Goal: Information Seeking & Learning: Check status

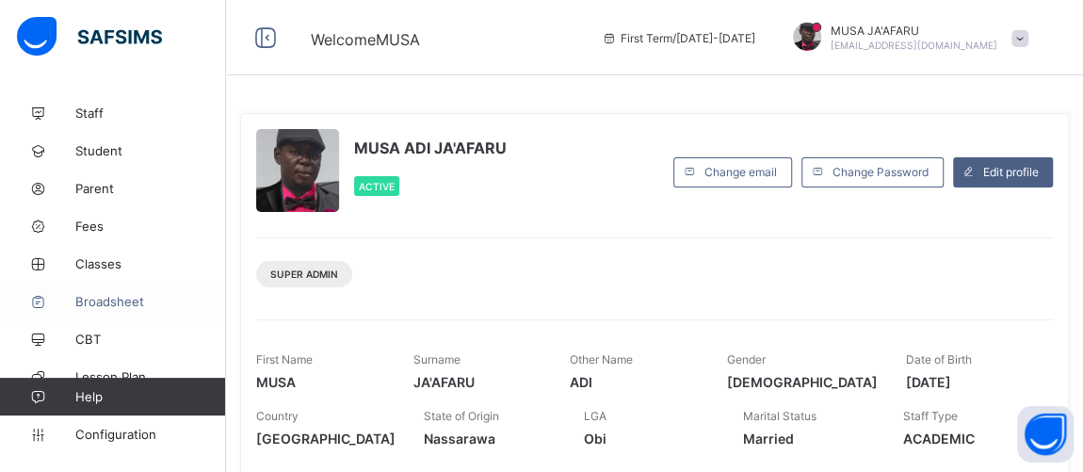
click at [117, 305] on span "Broadsheet" at bounding box center [150, 301] width 151 height 15
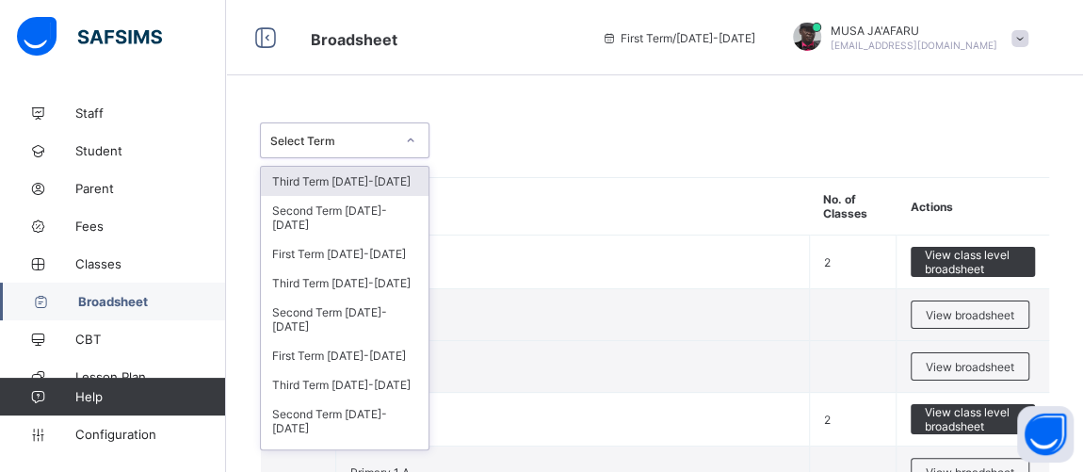
click at [409, 139] on icon at bounding box center [410, 140] width 11 height 19
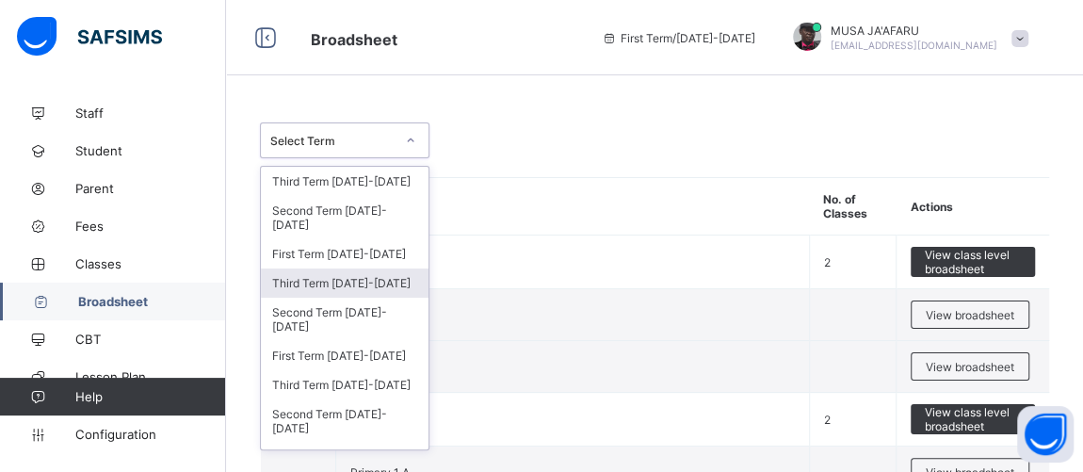
click at [339, 268] on div "Third Term 2024-2025" at bounding box center [345, 282] width 168 height 29
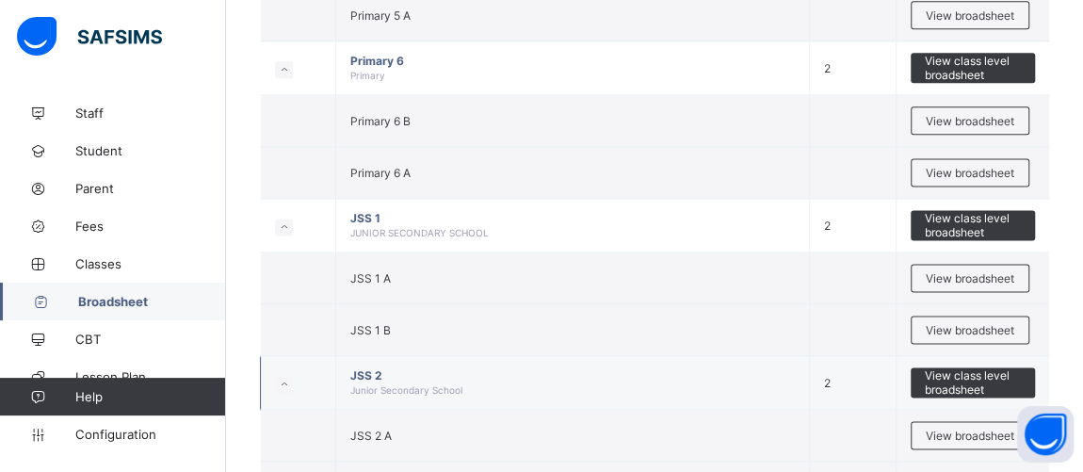
scroll to position [1283, 0]
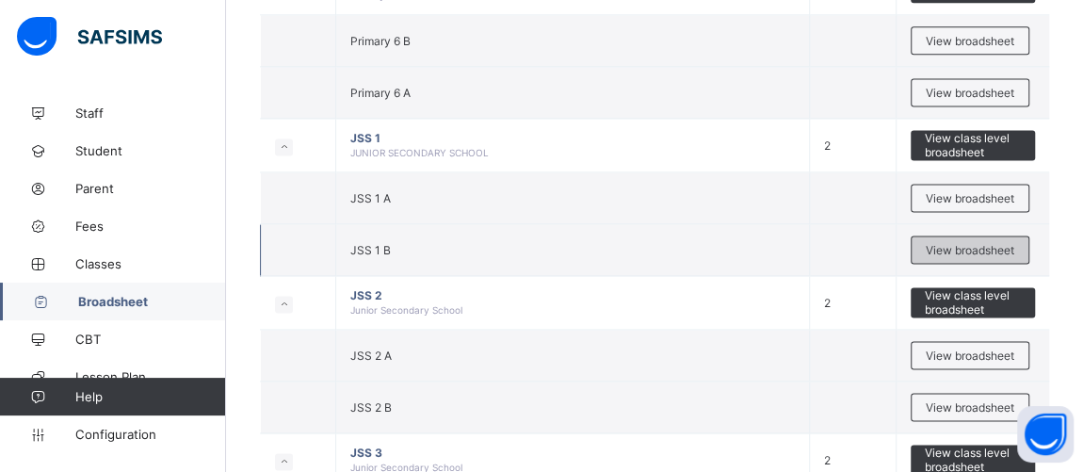
click at [933, 243] on span "View broadsheet" at bounding box center [969, 250] width 88 height 14
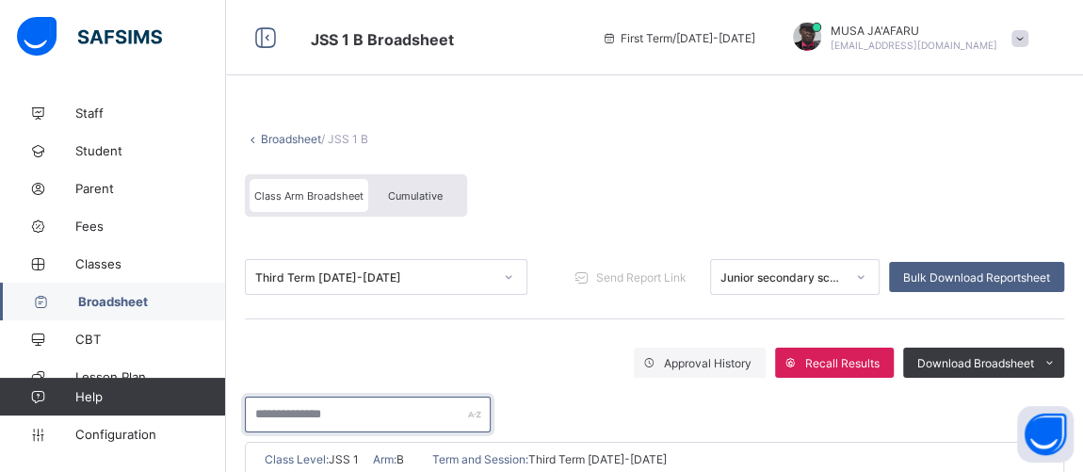
click at [373, 414] on input "text" at bounding box center [368, 414] width 246 height 36
type input "*****"
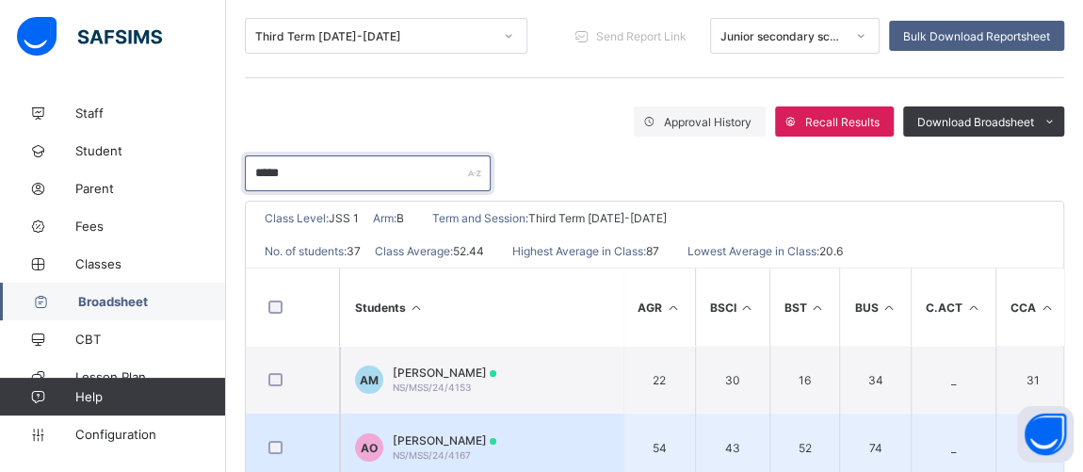
scroll to position [217, 0]
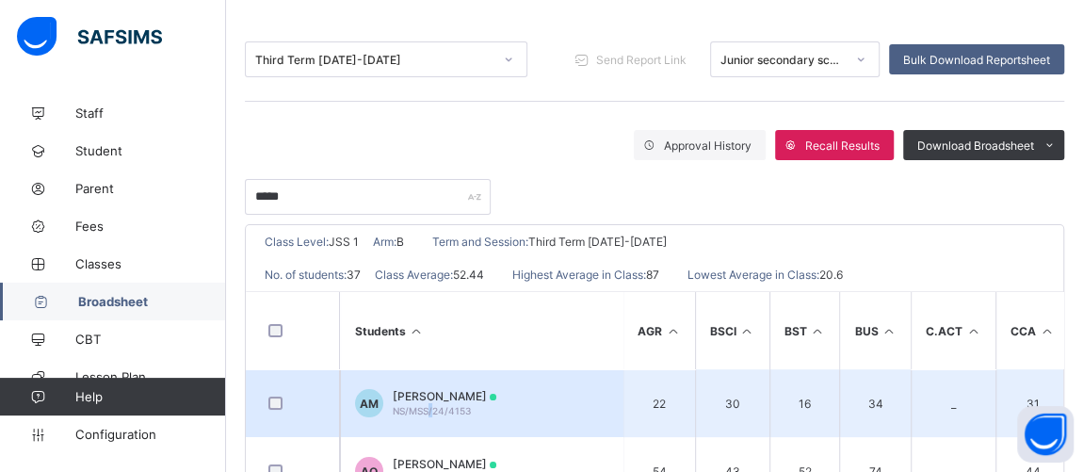
click at [428, 413] on td "AM Aisha Mohammed NS/MSS/24/4153" at bounding box center [481, 403] width 282 height 68
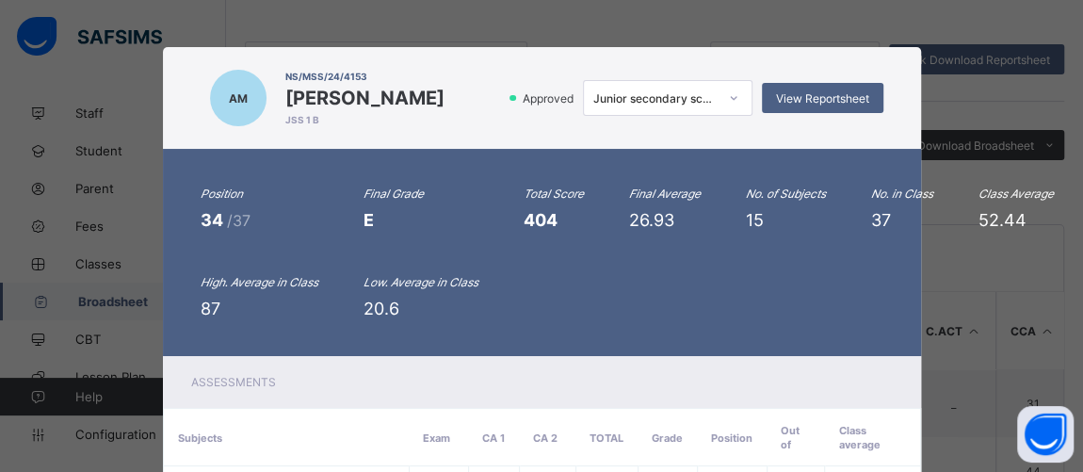
click at [376, 394] on div "Assessments" at bounding box center [542, 382] width 758 height 52
click at [793, 90] on div "View Reportsheet" at bounding box center [822, 98] width 121 height 30
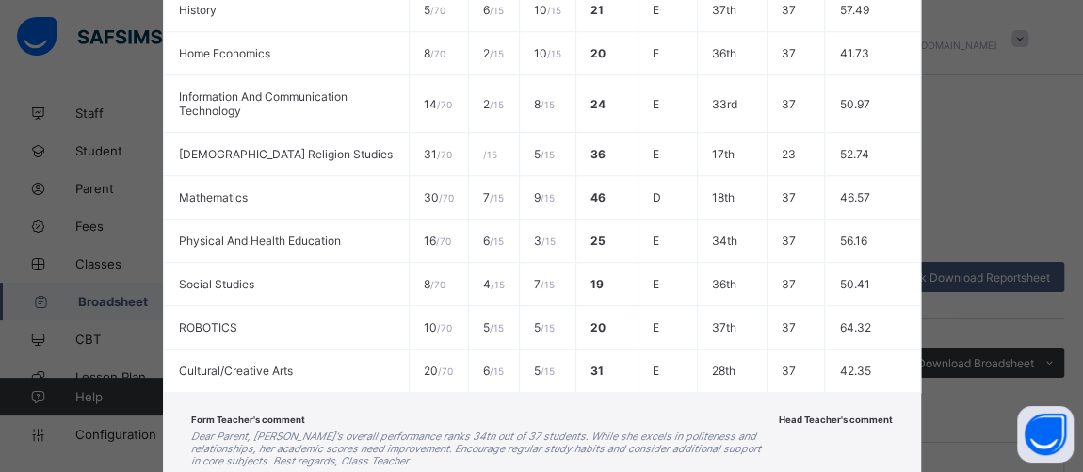
scroll to position [851, 0]
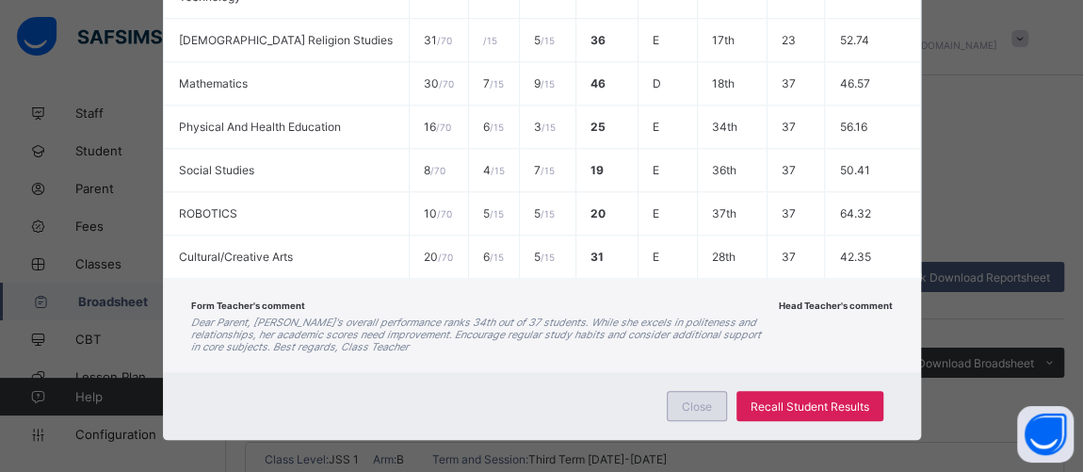
click at [707, 399] on span "Close" at bounding box center [697, 406] width 30 height 14
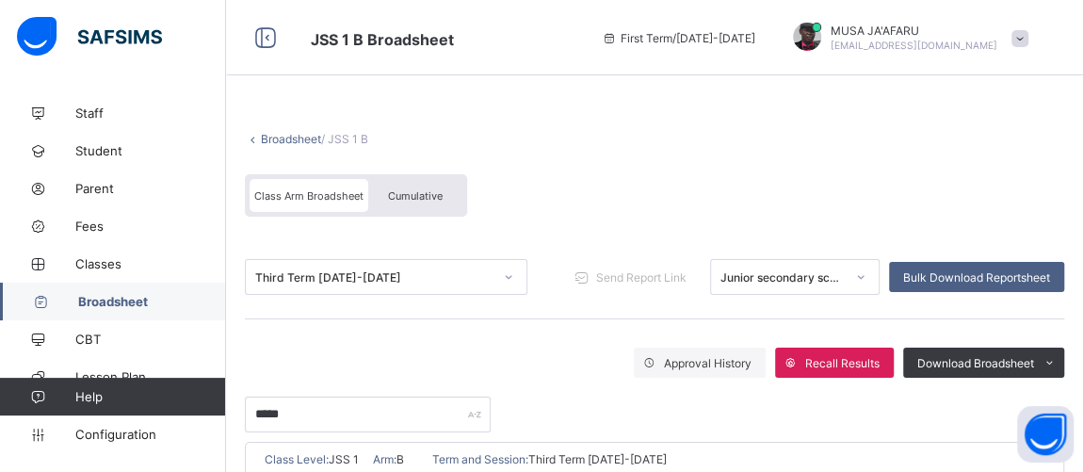
click at [124, 307] on span "Broadsheet" at bounding box center [152, 301] width 148 height 15
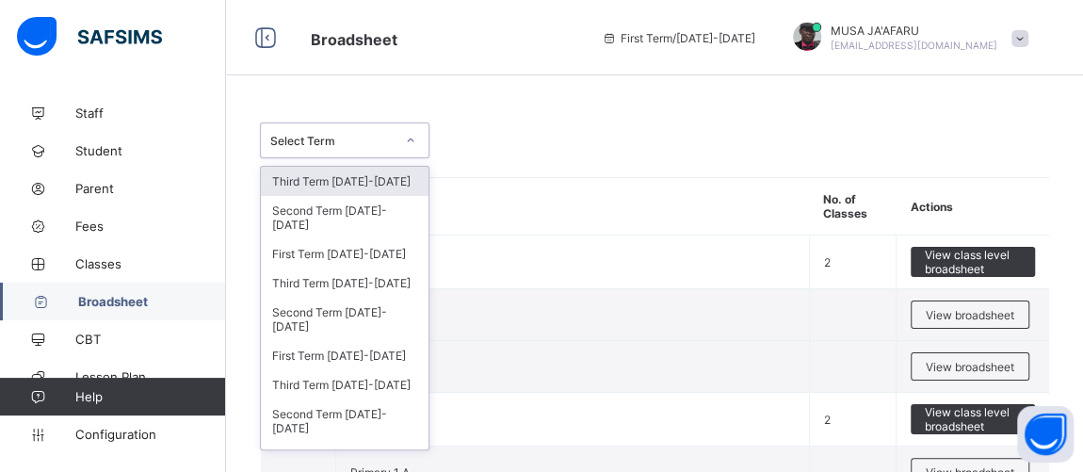
click at [348, 147] on div "Select Term" at bounding box center [332, 141] width 124 height 14
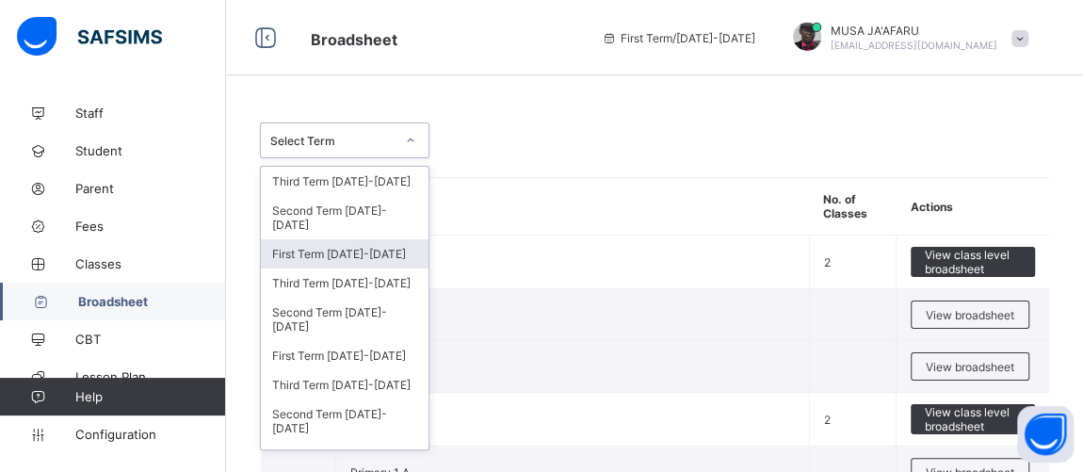
drag, startPoint x: 314, startPoint y: 318, endPoint x: 318, endPoint y: 228, distance: 90.4
click at [318, 228] on div "Third Term 2025-2026 Second Term 2025-2026 First Term 2025-2026 Third Term 2024…" at bounding box center [345, 308] width 168 height 282
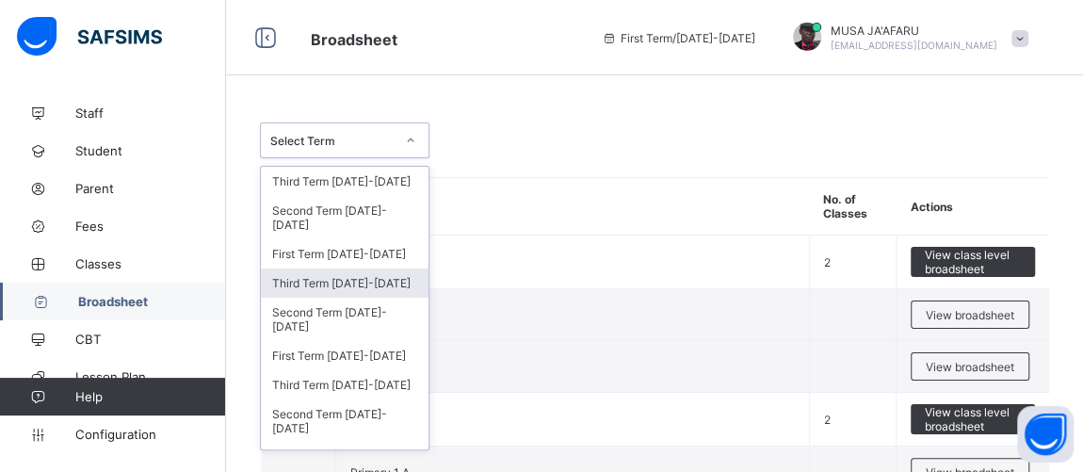
click at [313, 268] on div "Third Term 2024-2025" at bounding box center [345, 282] width 168 height 29
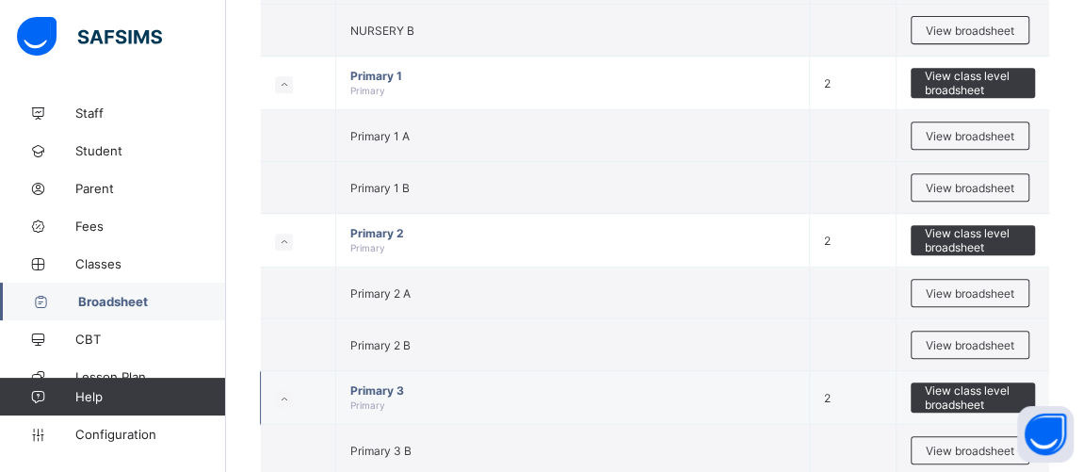
scroll to position [427, 0]
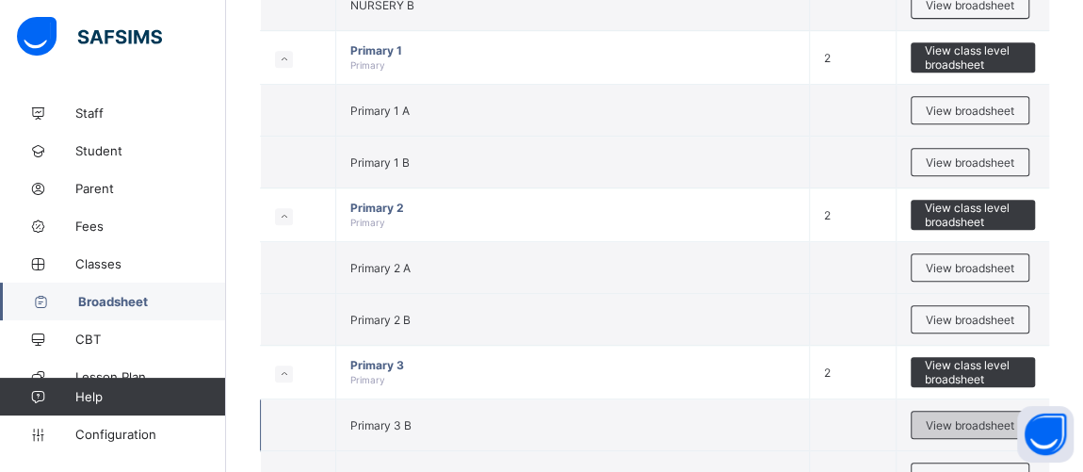
click at [961, 421] on span "View broadsheet" at bounding box center [969, 425] width 88 height 14
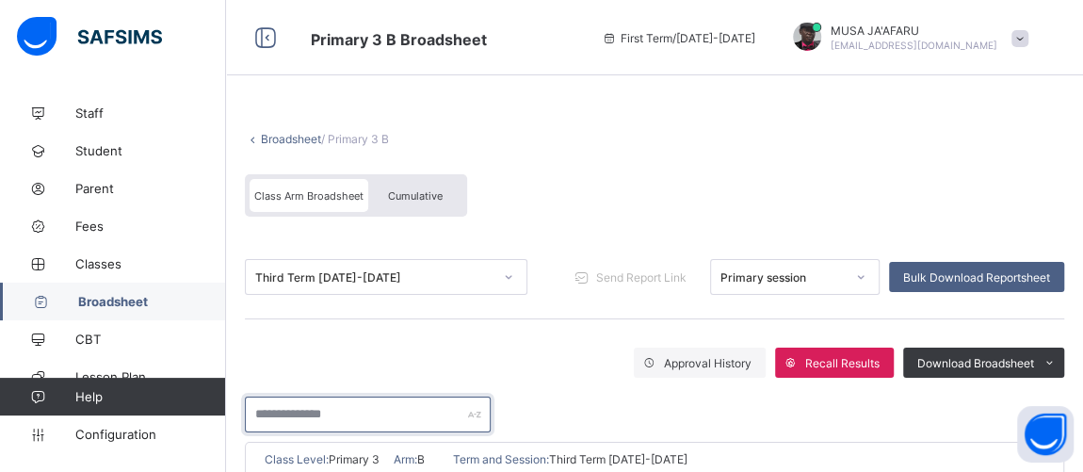
click at [272, 420] on input "text" at bounding box center [368, 414] width 246 height 36
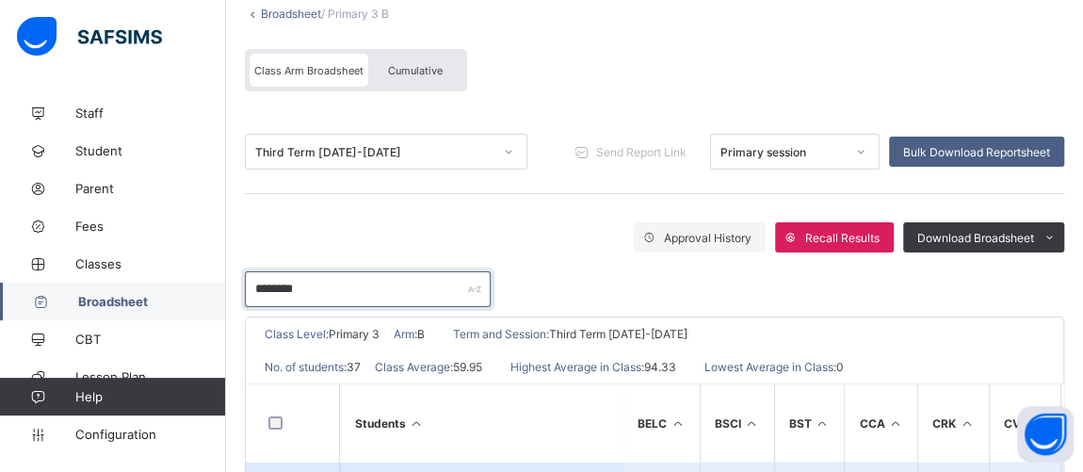
scroll to position [225, 0]
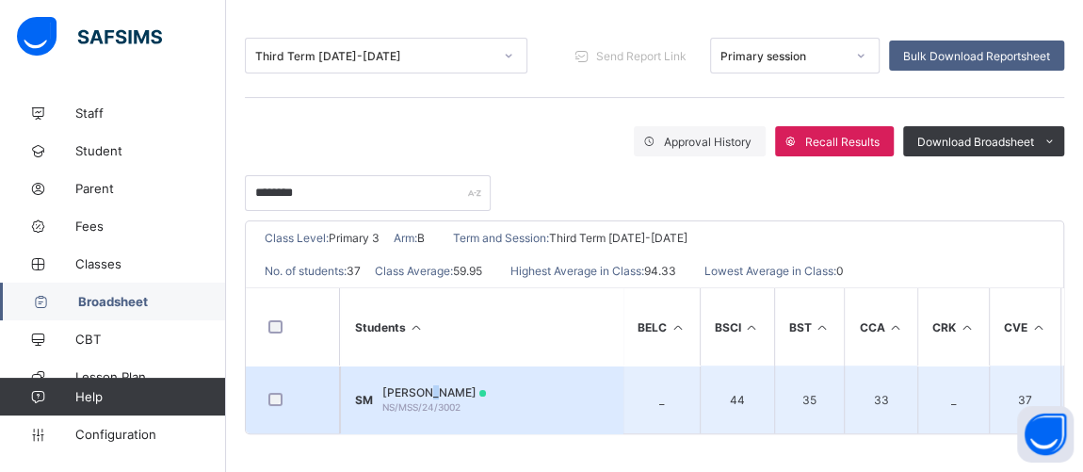
click at [440, 391] on span "Salamatu Mohammed" at bounding box center [434, 392] width 104 height 14
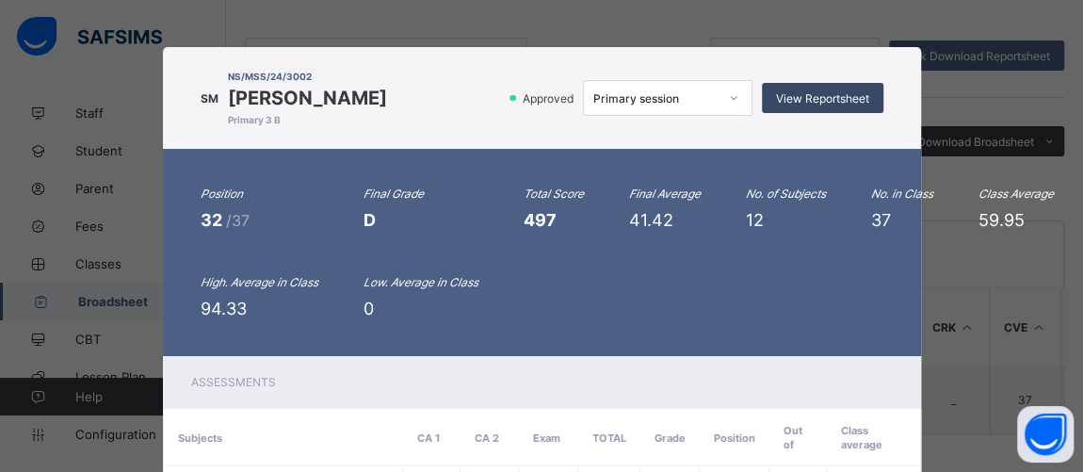
click at [869, 99] on div "View Reportsheet" at bounding box center [822, 98] width 121 height 30
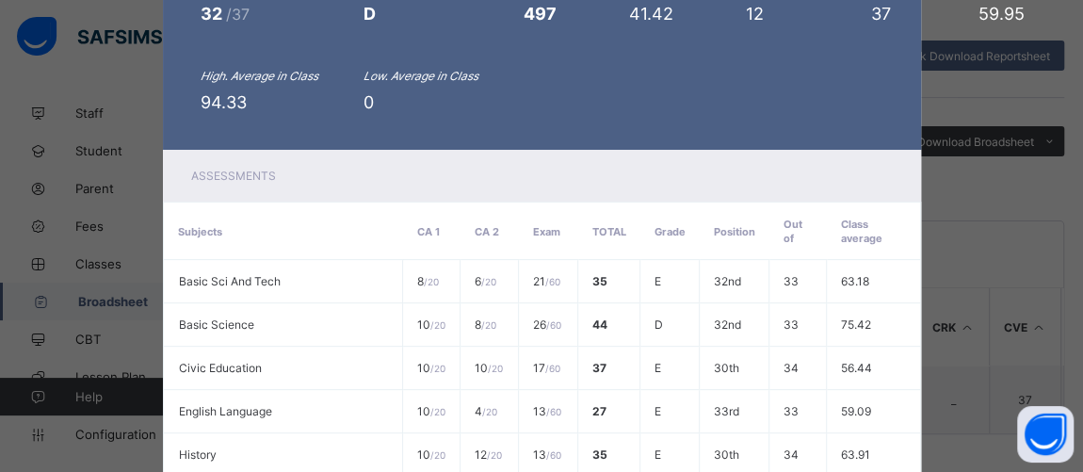
scroll to position [735, 0]
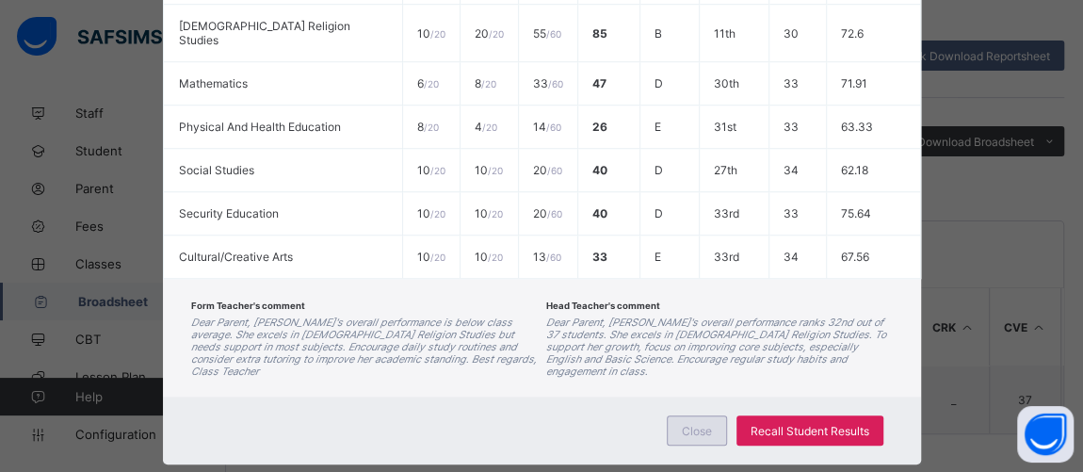
click at [674, 415] on div "Close" at bounding box center [696, 430] width 60 height 30
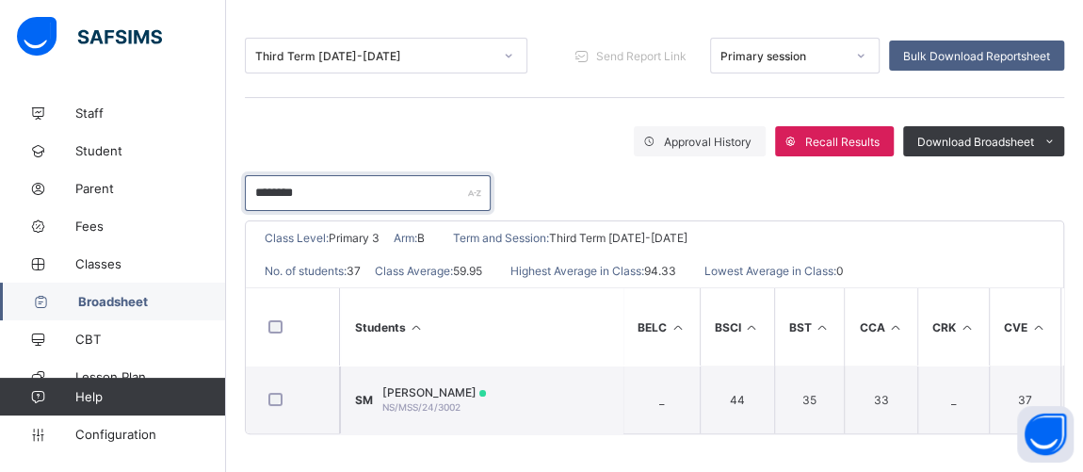
click at [424, 194] on input "********" at bounding box center [368, 193] width 246 height 36
type input "*"
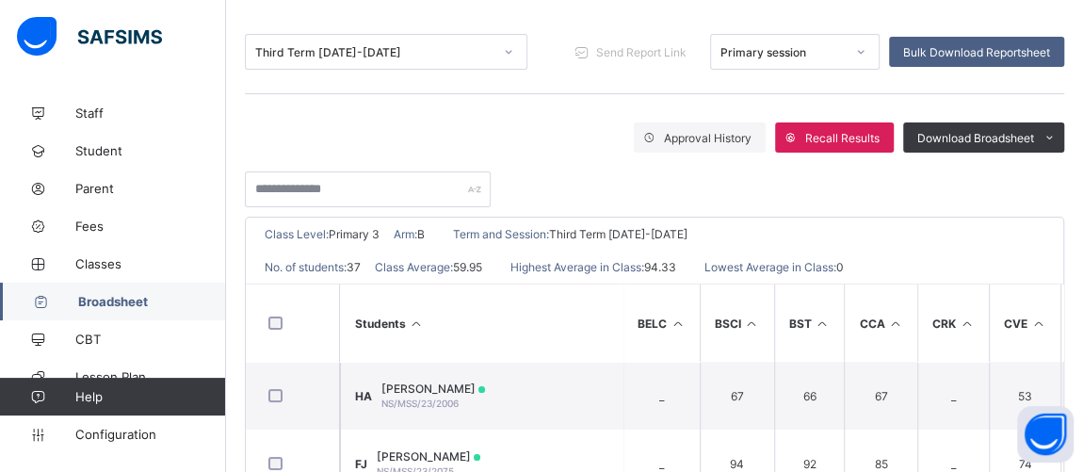
click at [83, 312] on link "Broadsheet" at bounding box center [113, 301] width 226 height 38
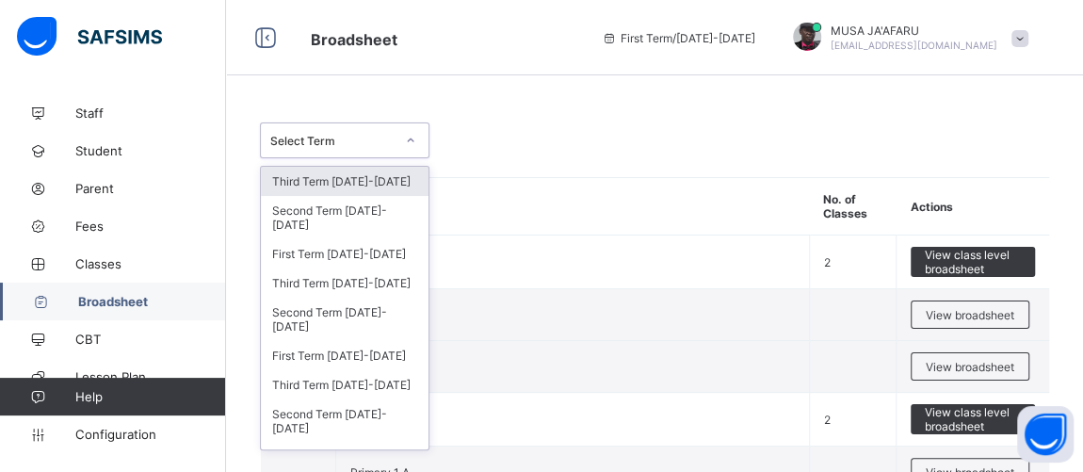
click at [320, 136] on div "Select Term" at bounding box center [332, 141] width 124 height 14
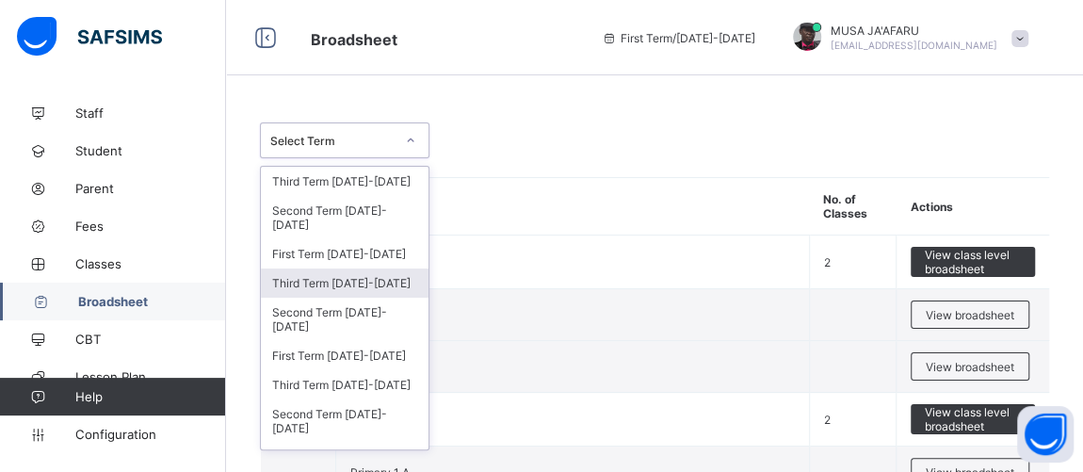
click at [326, 268] on div "Third Term 2024-2025" at bounding box center [345, 282] width 168 height 29
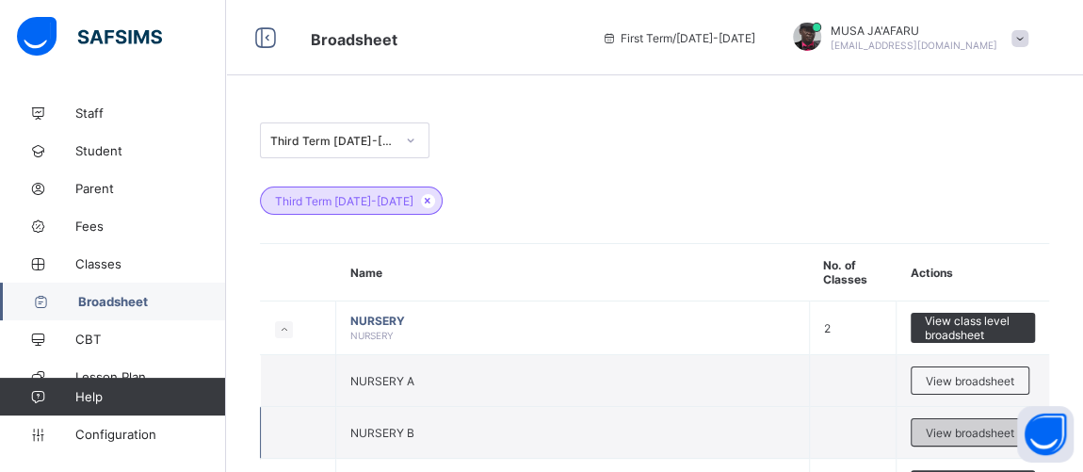
click at [969, 435] on span "View broadsheet" at bounding box center [969, 432] width 88 height 14
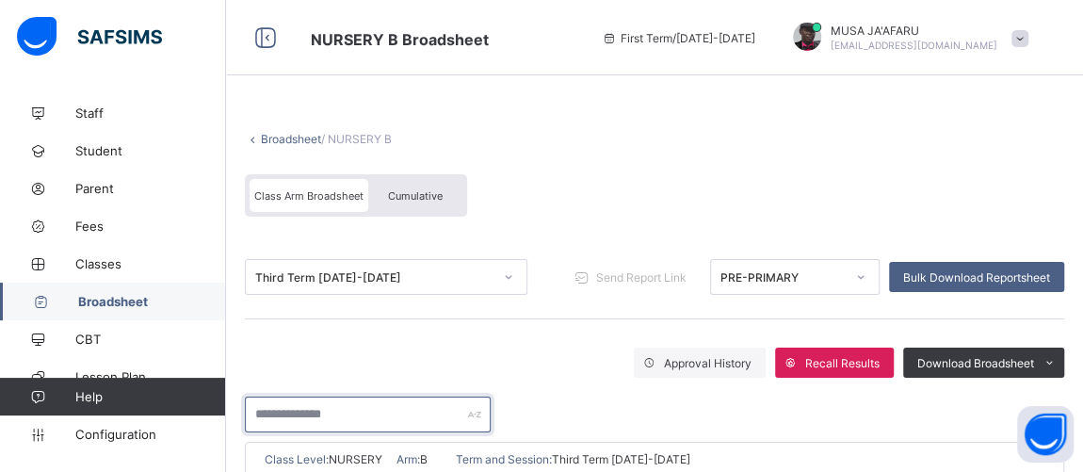
click at [375, 403] on input "text" at bounding box center [368, 414] width 246 height 36
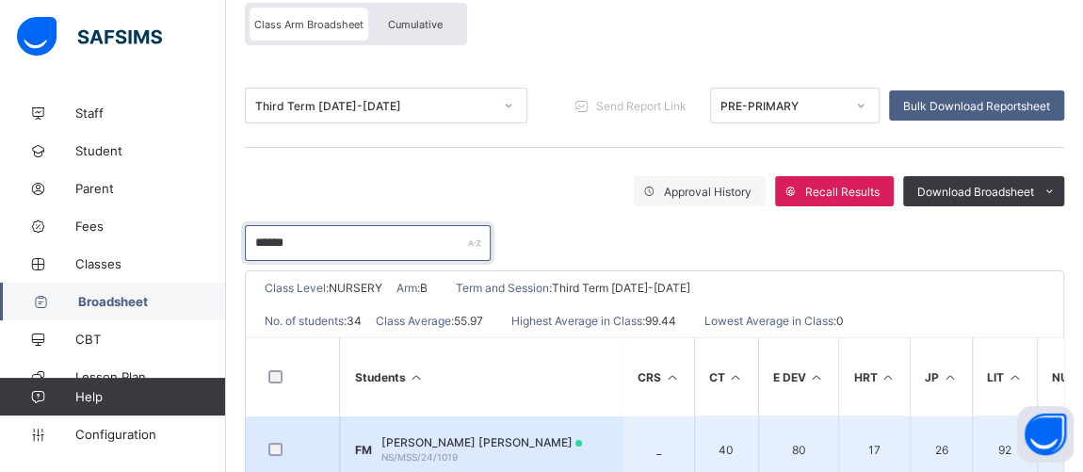
scroll to position [361, 0]
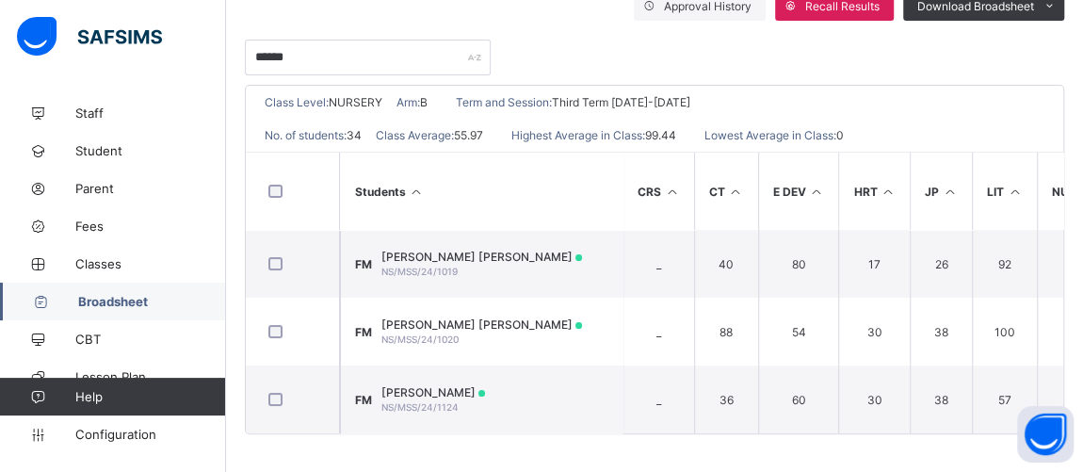
click at [439, 391] on span "Fatima Mohammed" at bounding box center [433, 392] width 104 height 14
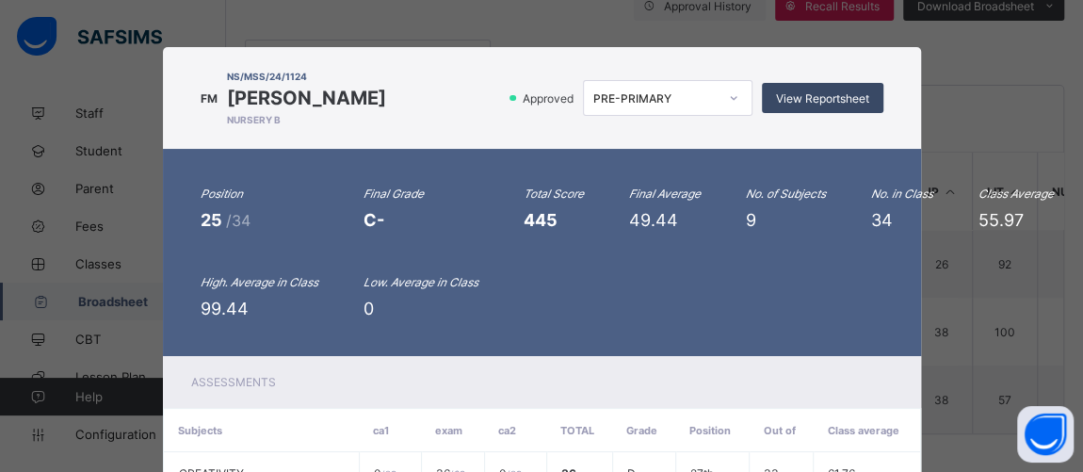
click at [842, 98] on span "View Reportsheet" at bounding box center [822, 98] width 93 height 14
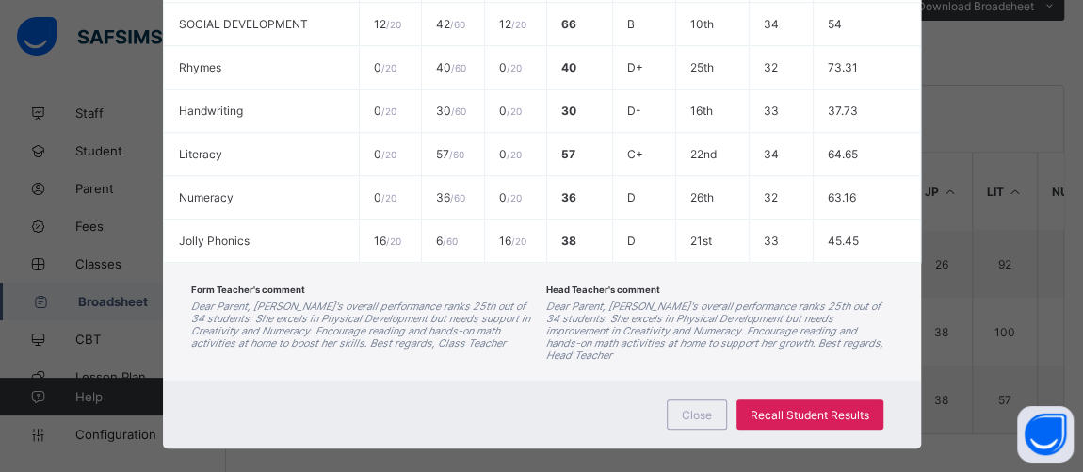
scroll to position [580, 0]
click at [687, 407] on span "Close" at bounding box center [697, 414] width 30 height 14
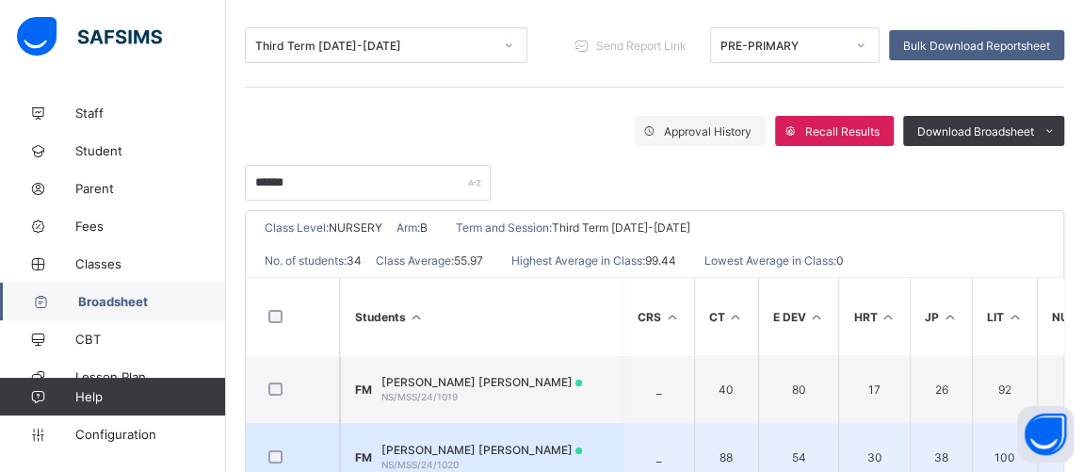
scroll to position [361, 0]
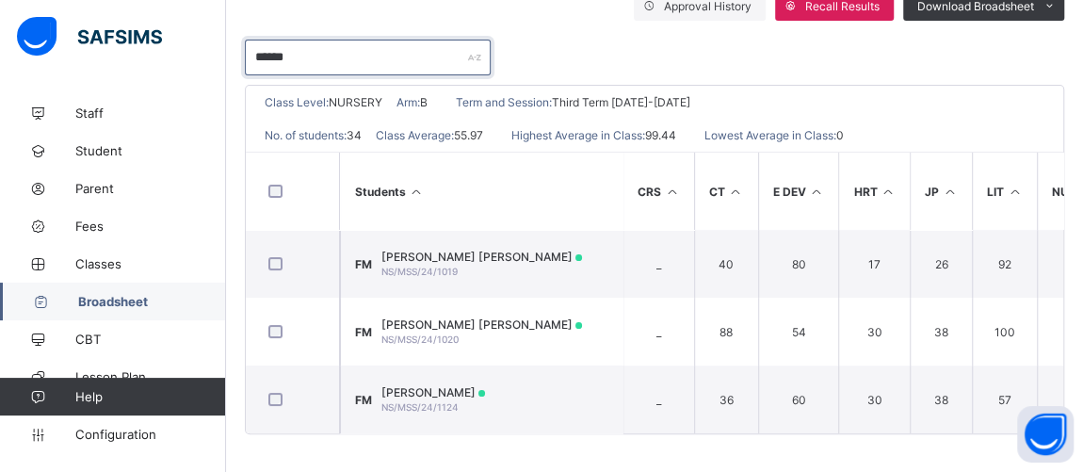
click at [309, 54] on input "******" at bounding box center [368, 58] width 246 height 36
type input "*"
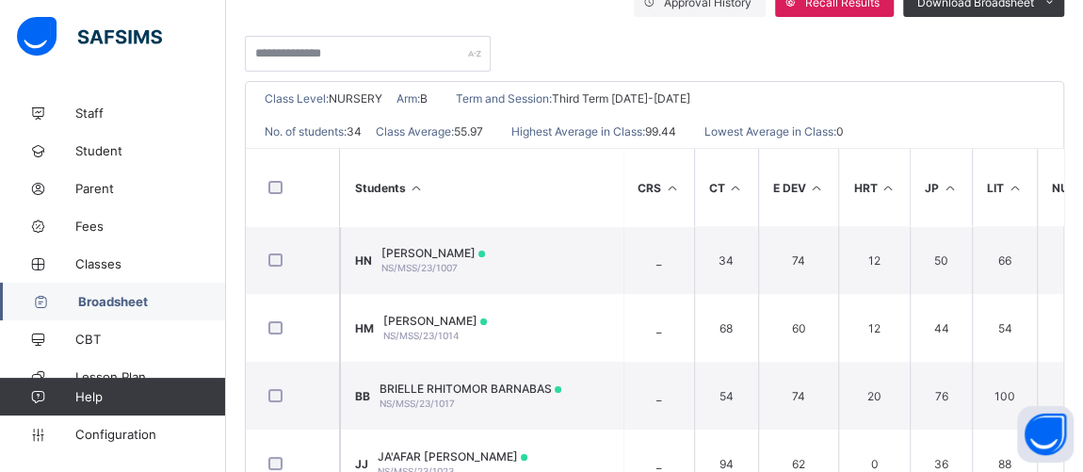
click at [121, 302] on span "Broadsheet" at bounding box center [152, 301] width 148 height 15
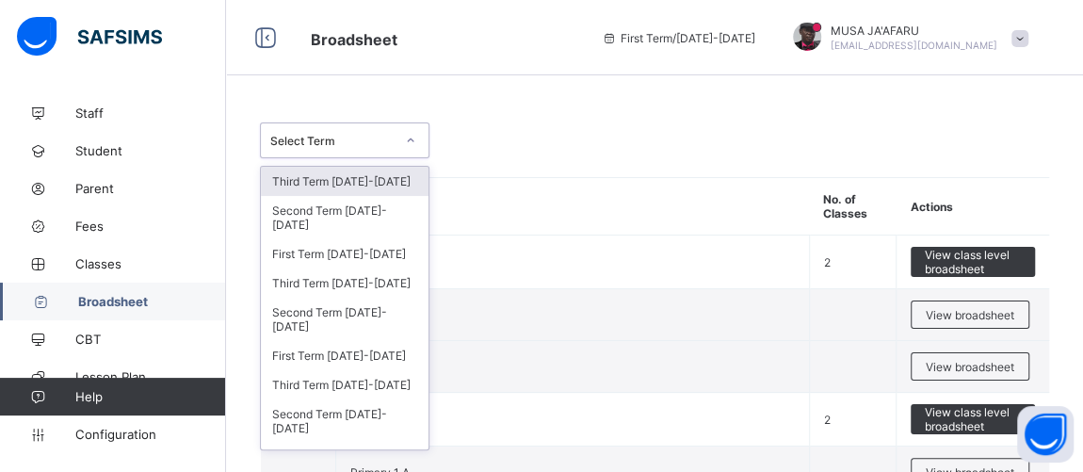
click at [337, 148] on div "Select Term" at bounding box center [327, 140] width 132 height 26
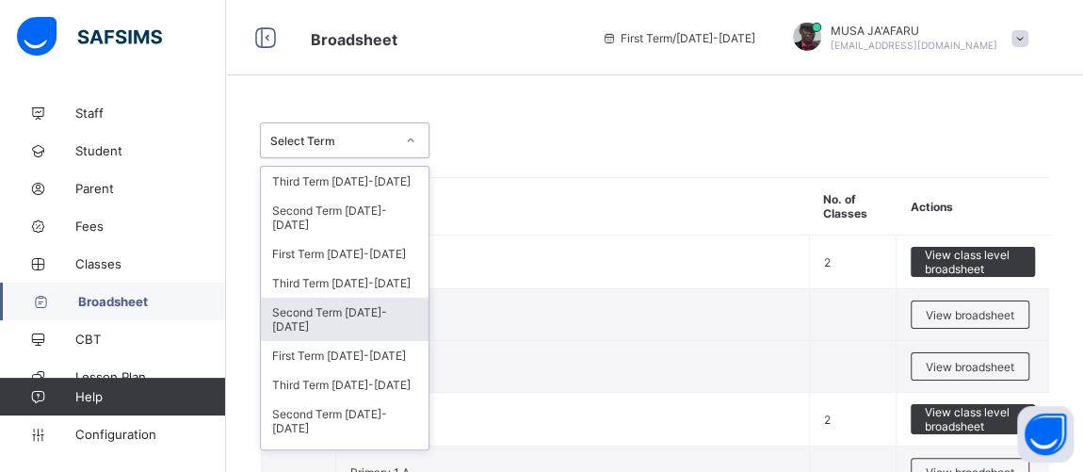
click at [319, 297] on div "Second Term 2024-2025" at bounding box center [345, 318] width 168 height 43
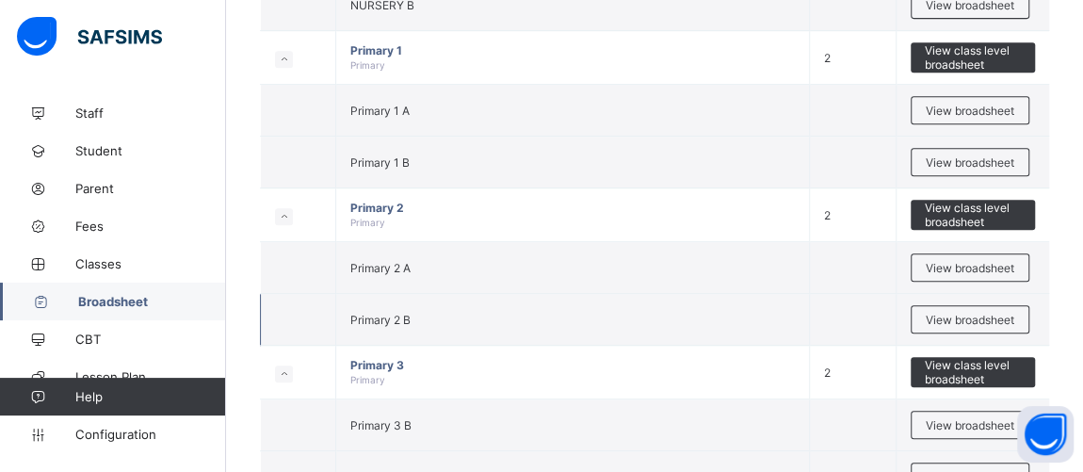
scroll to position [570, 0]
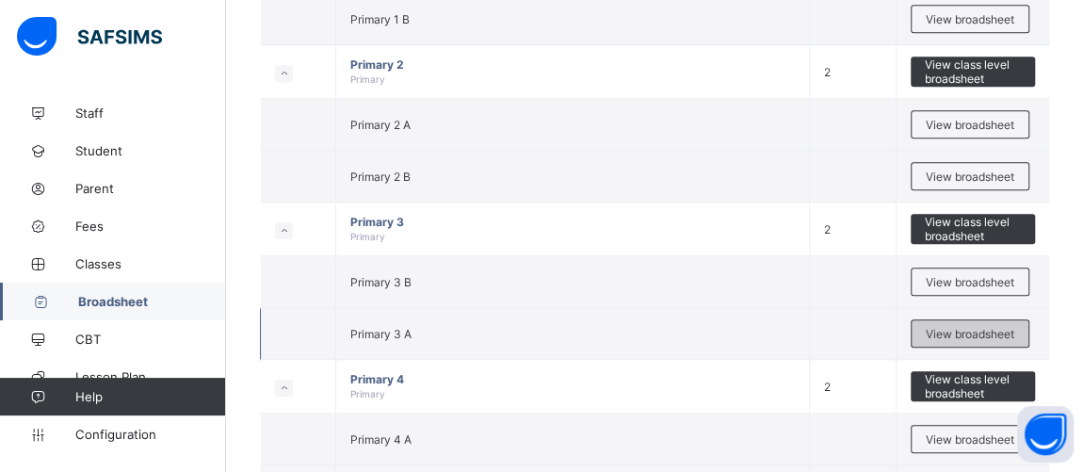
click at [967, 327] on span "View broadsheet" at bounding box center [969, 334] width 88 height 14
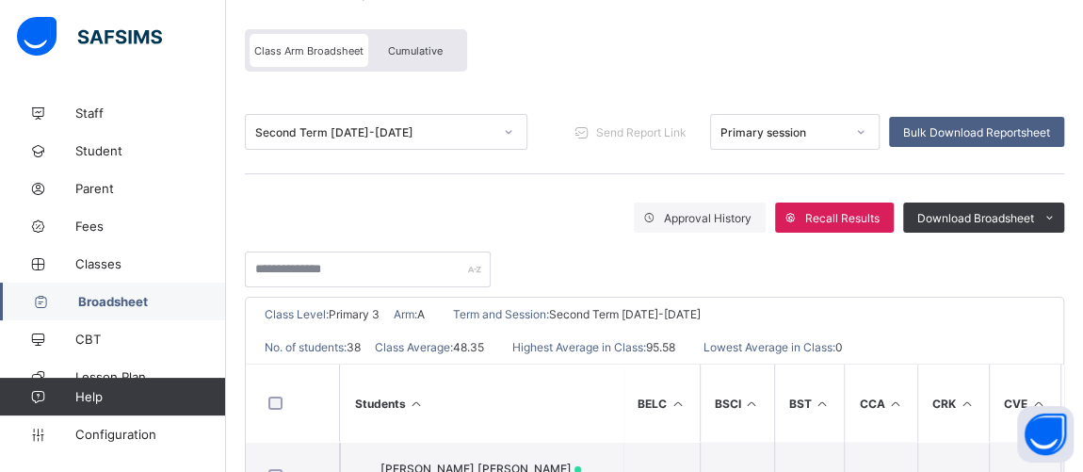
scroll to position [285, 0]
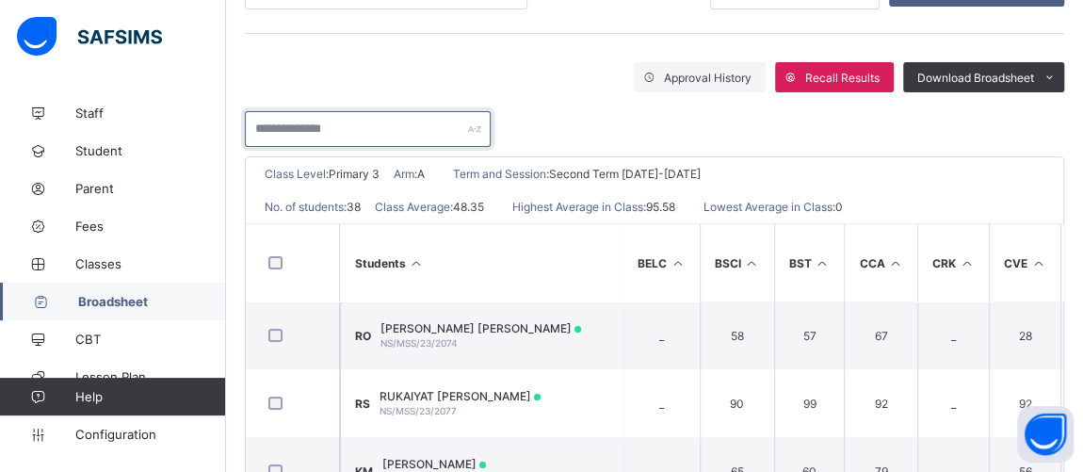
click at [345, 121] on input "text" at bounding box center [368, 129] width 246 height 36
type input "*"
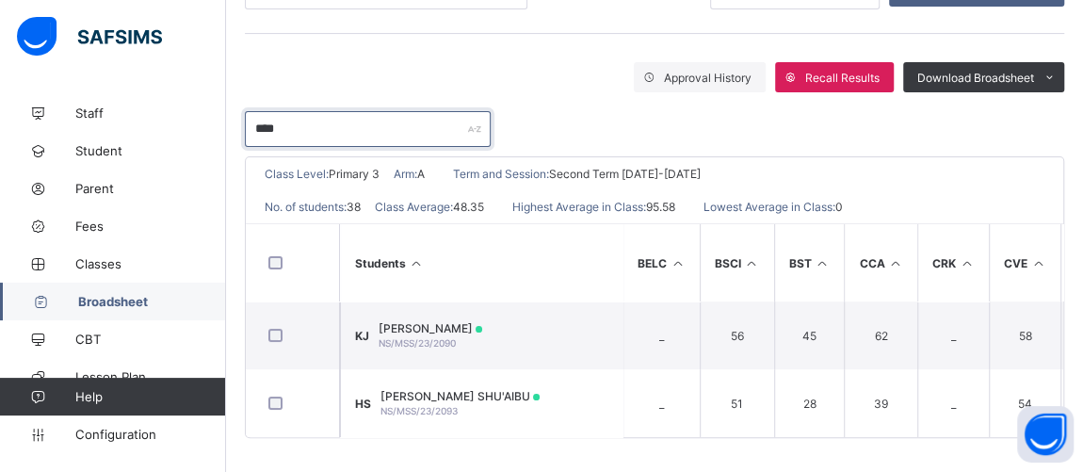
scroll to position [225, 0]
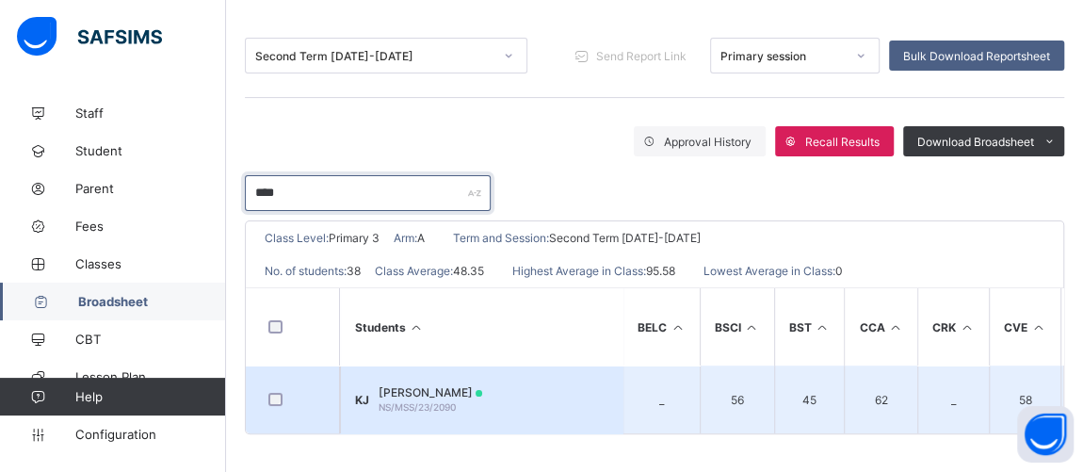
type input "****"
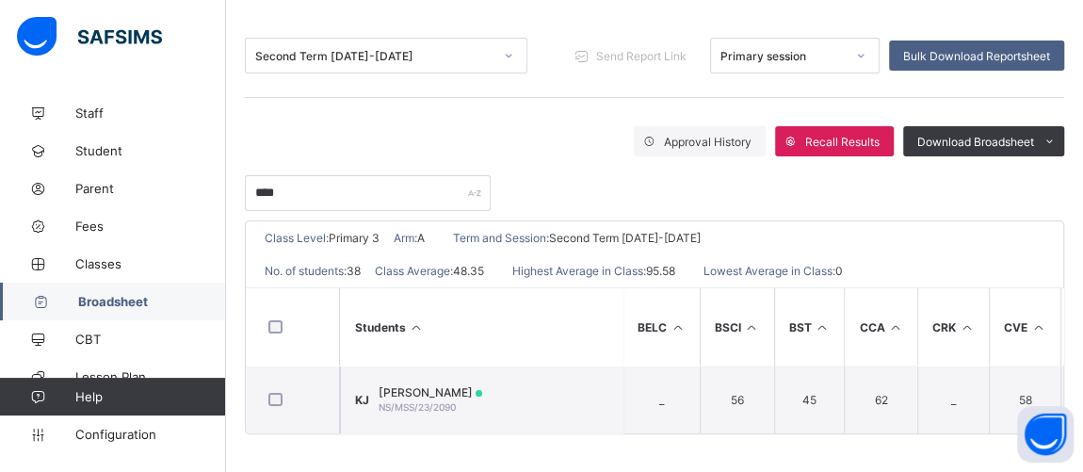
click at [421, 392] on div "KHADIJA JIBO JIBREEL NS/MSS/23/2090" at bounding box center [430, 399] width 104 height 28
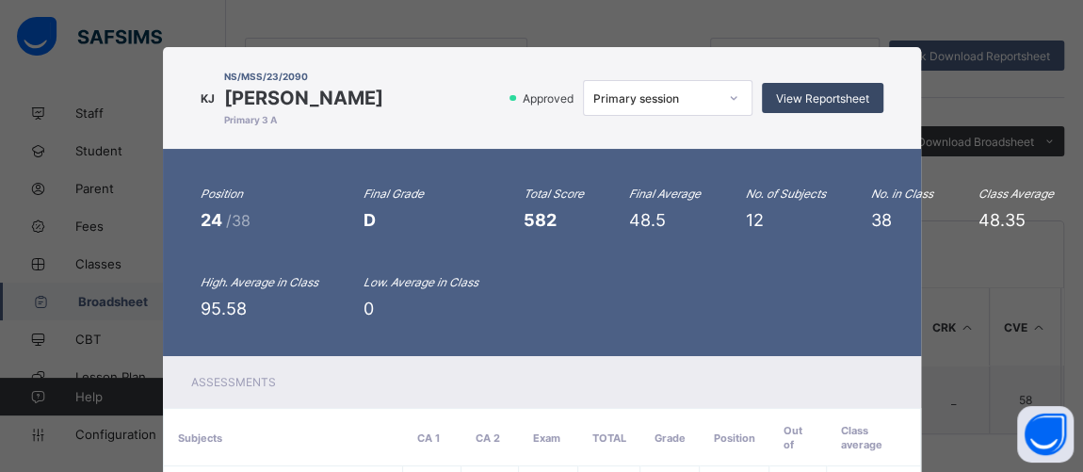
click at [785, 95] on span "View Reportsheet" at bounding box center [822, 98] width 93 height 14
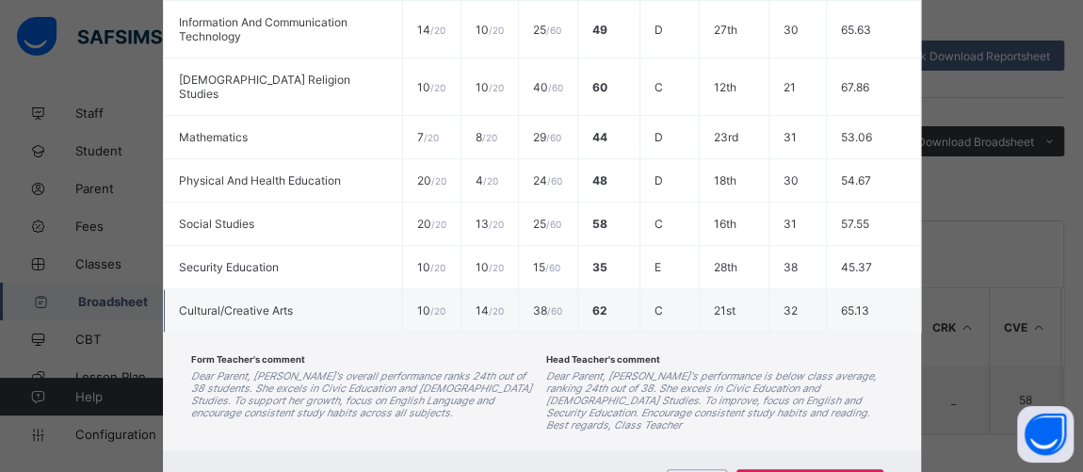
scroll to position [735, 0]
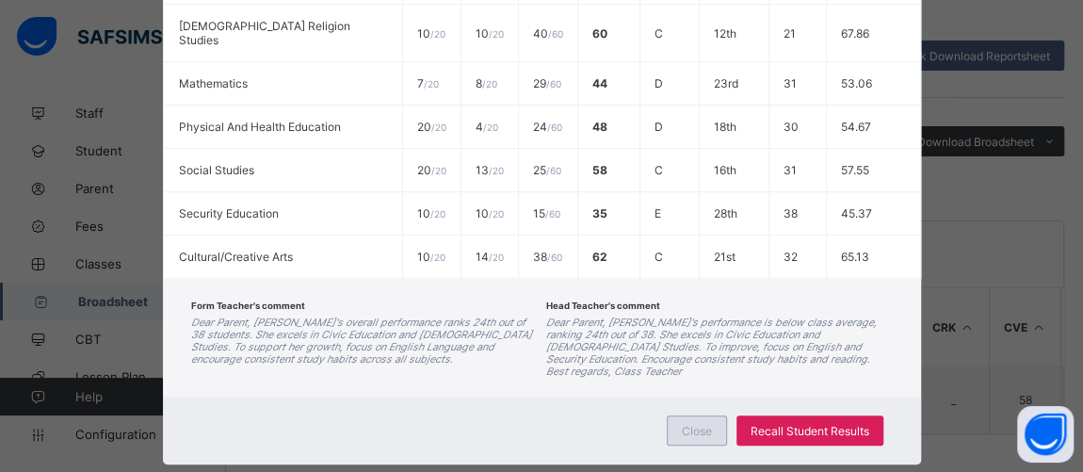
click at [686, 415] on div "Close" at bounding box center [696, 430] width 60 height 30
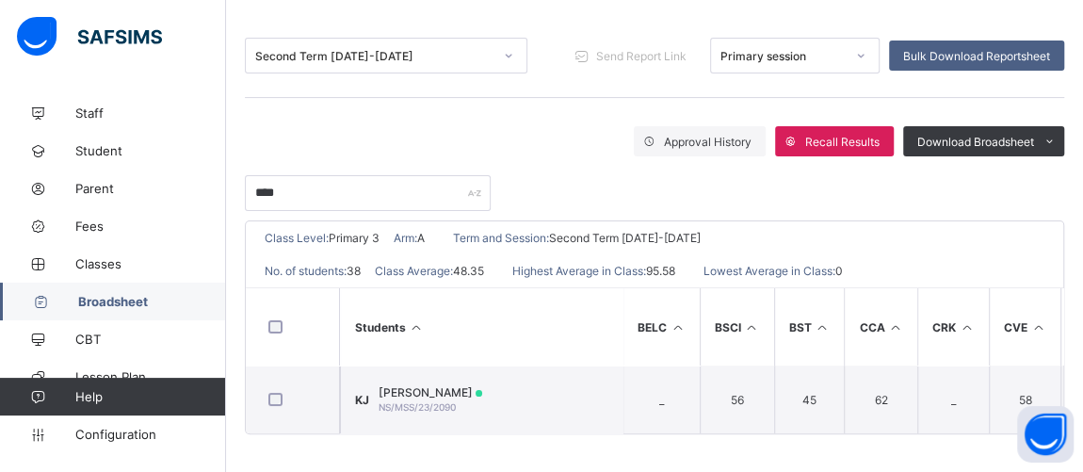
click at [512, 50] on icon at bounding box center [508, 55] width 11 height 19
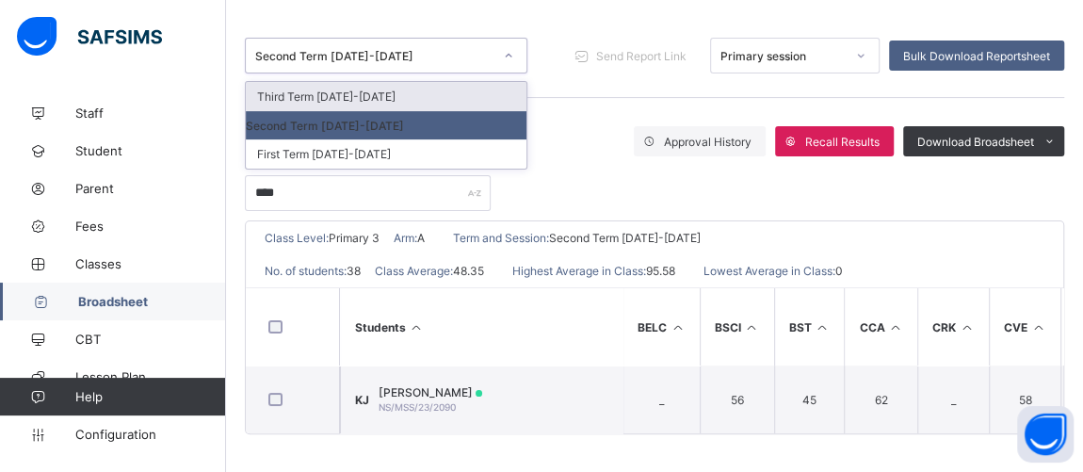
click at [379, 88] on div "Third Term 2024-2025" at bounding box center [386, 96] width 281 height 29
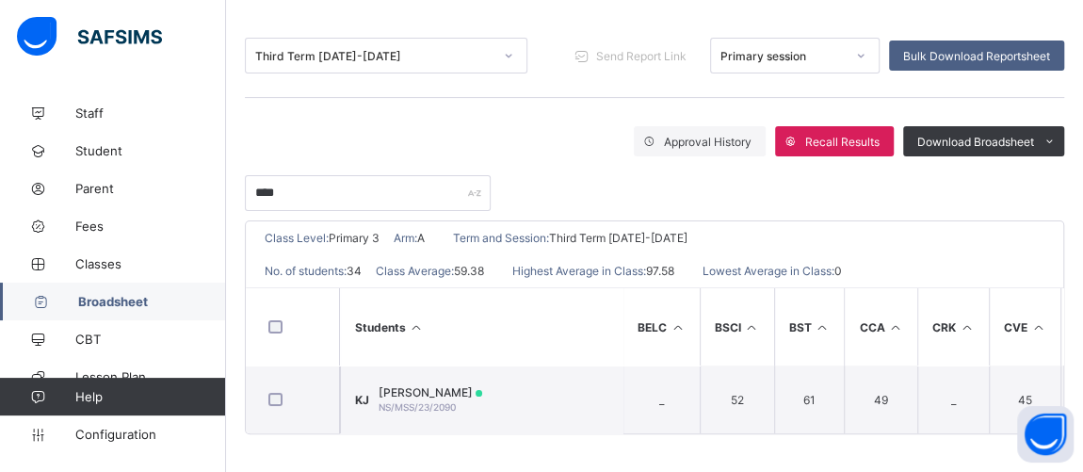
scroll to position [225, 0]
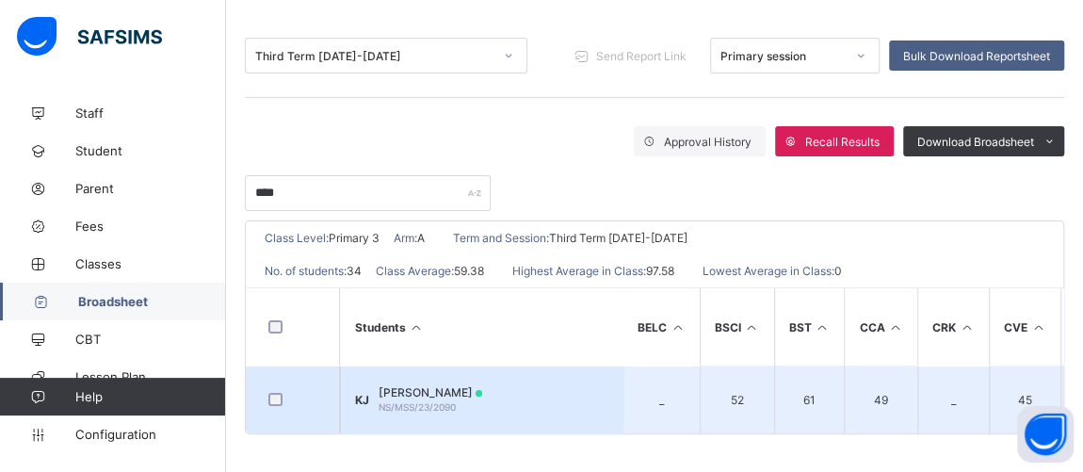
click at [457, 385] on span "KHADIJA JIBO JIBREEL" at bounding box center [430, 392] width 104 height 14
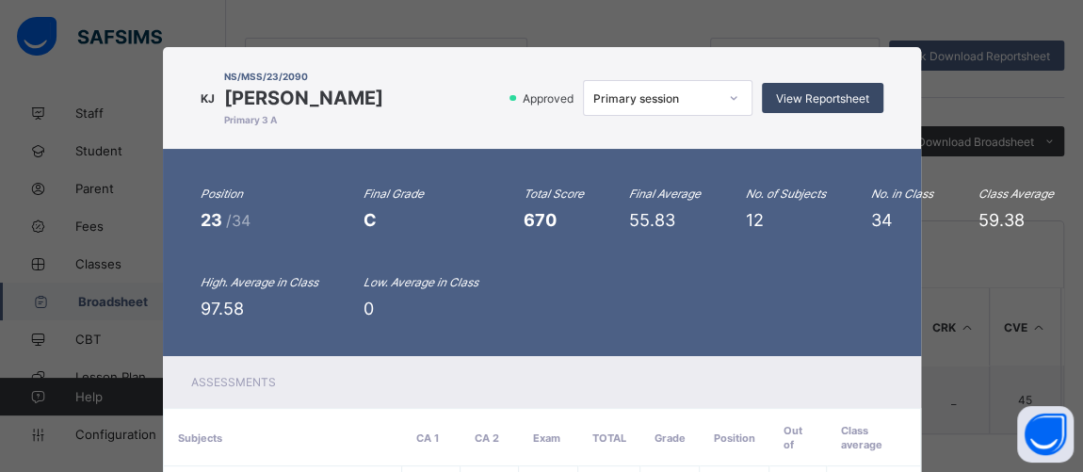
click at [786, 103] on span "View Reportsheet" at bounding box center [822, 98] width 93 height 14
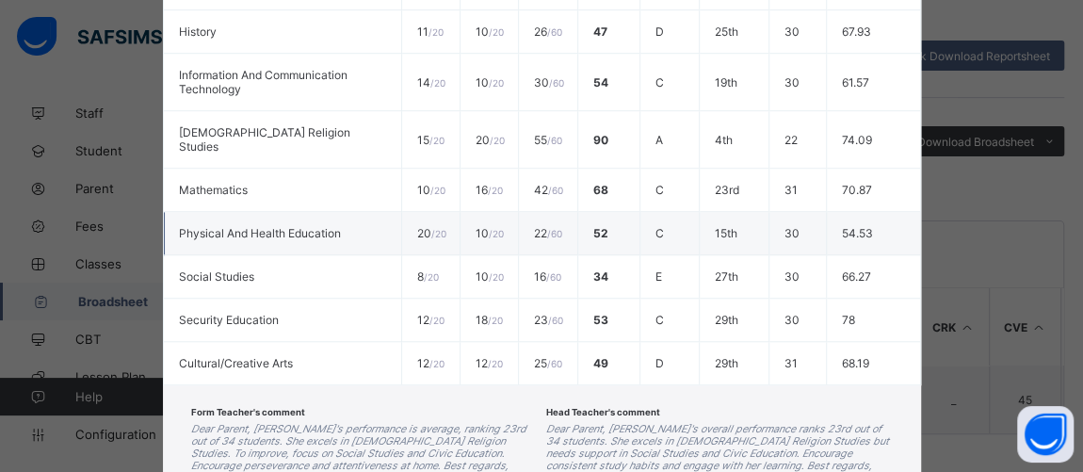
scroll to position [735, 0]
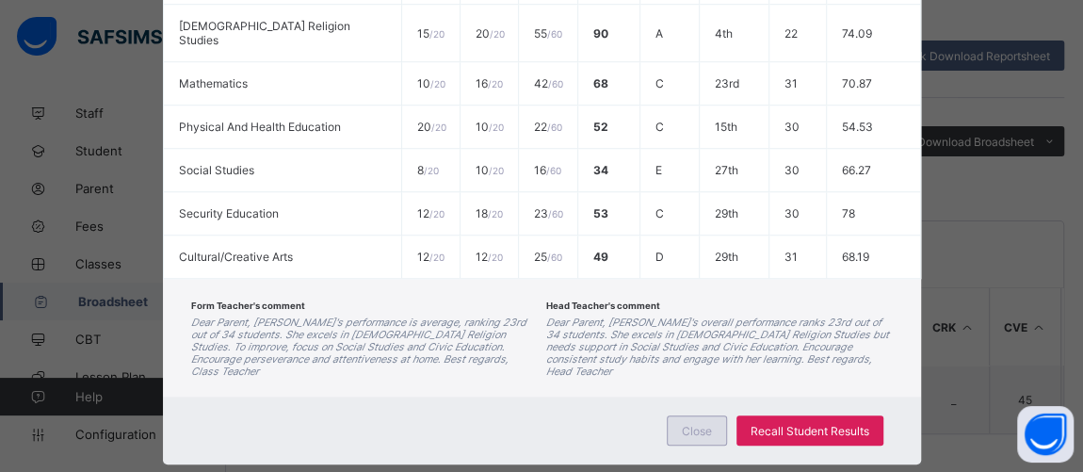
click at [695, 415] on div "Close" at bounding box center [696, 430] width 60 height 30
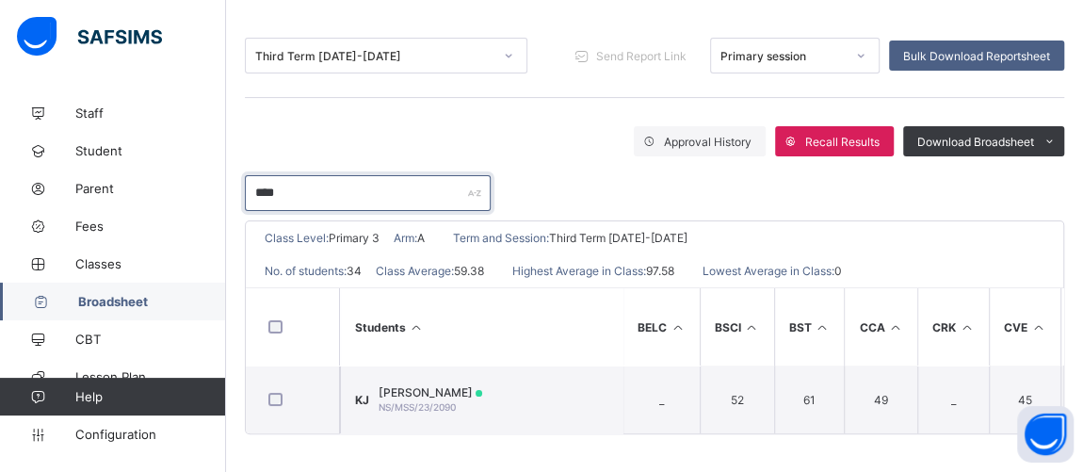
click at [309, 182] on input "****" at bounding box center [368, 193] width 246 height 36
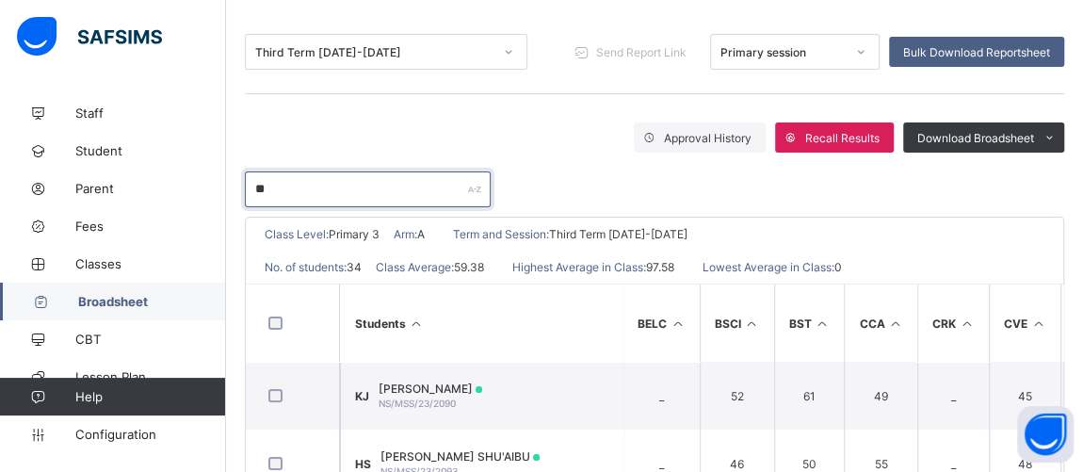
type input "*"
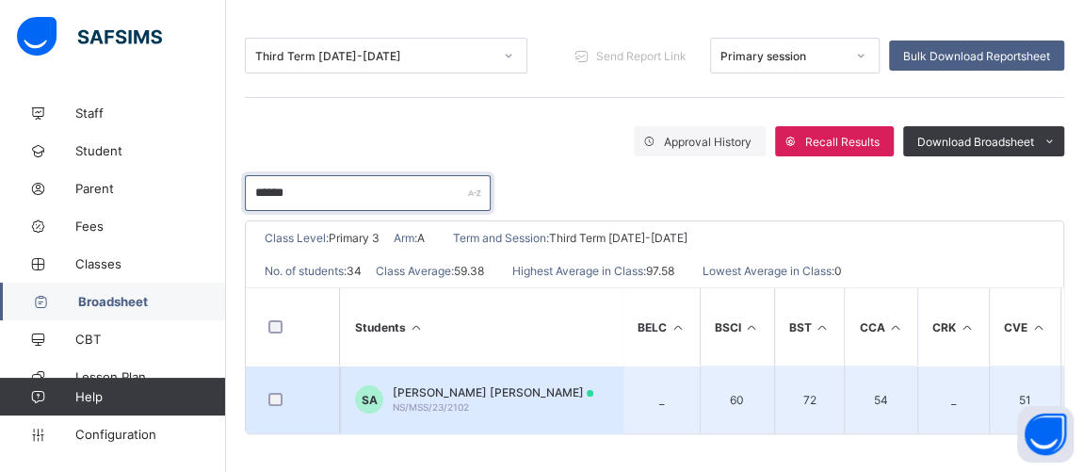
type input "******"
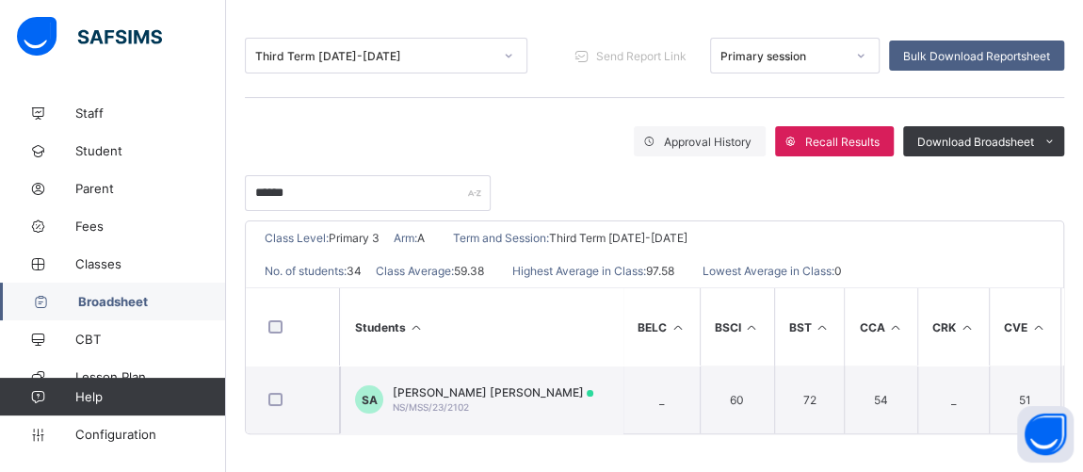
click at [457, 401] on span "NS/MSS/23/2102" at bounding box center [431, 406] width 76 height 11
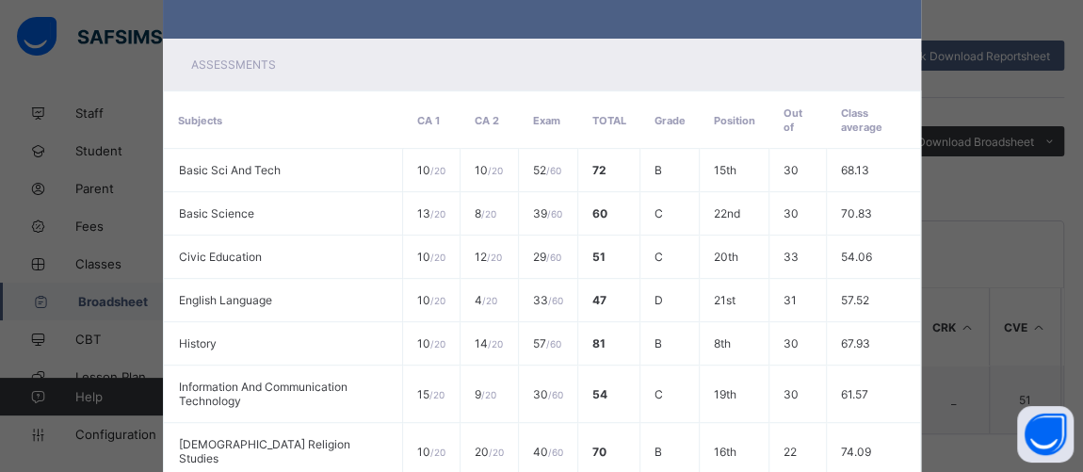
scroll to position [0, 0]
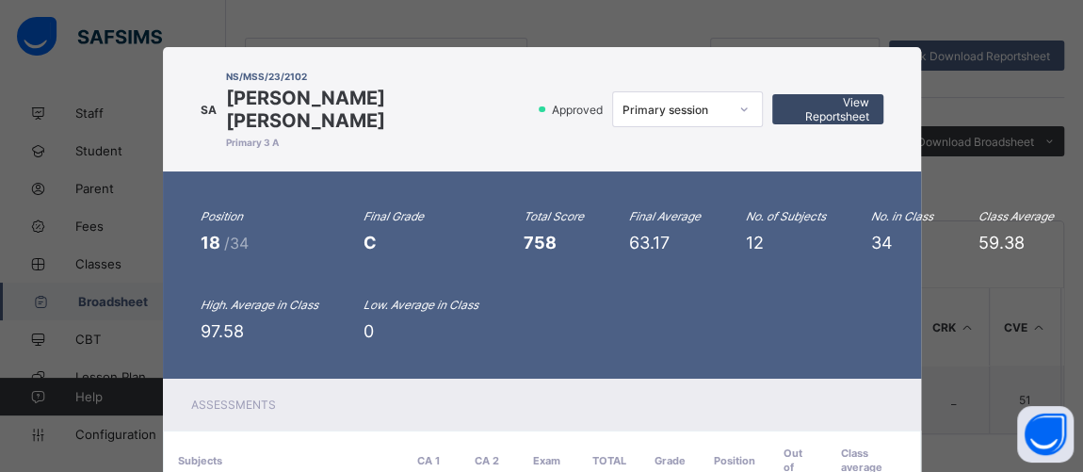
click at [816, 112] on span "View Reportsheet" at bounding box center [827, 109] width 83 height 28
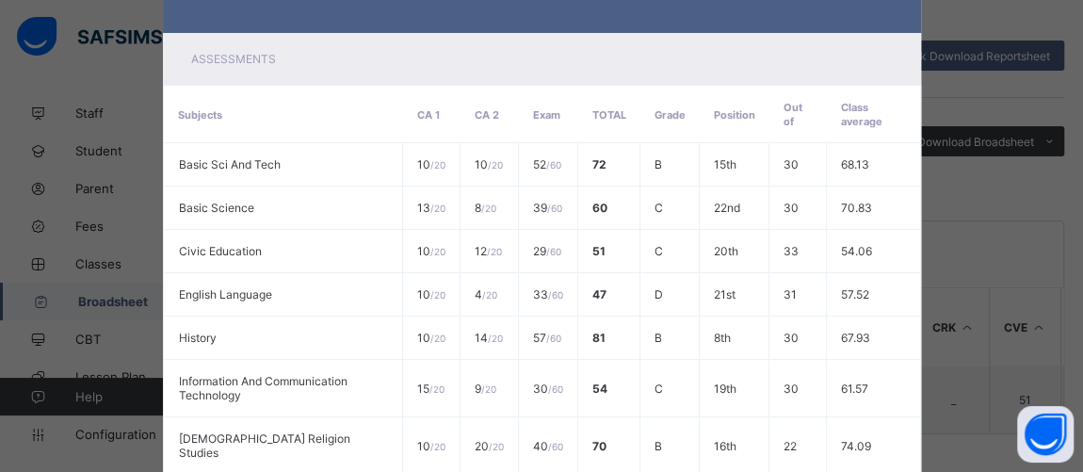
scroll to position [759, 0]
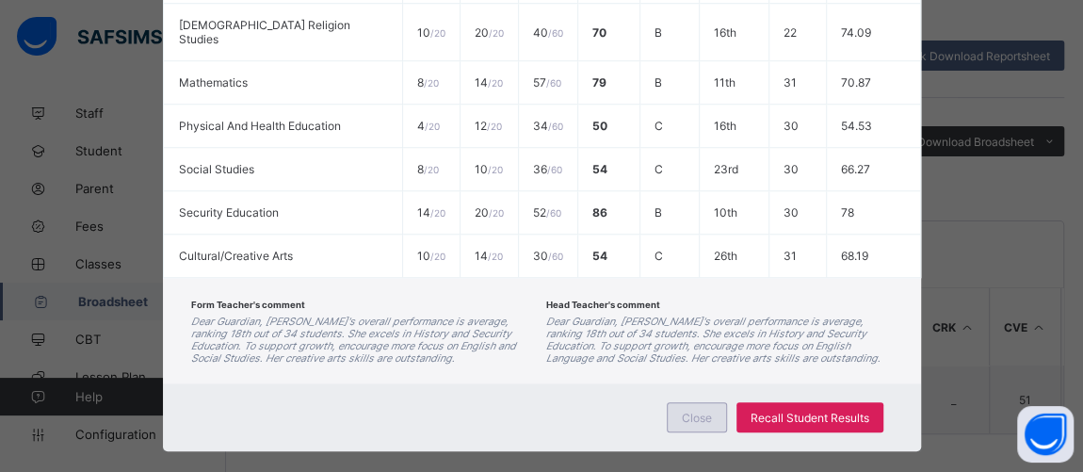
click at [694, 410] on span "Close" at bounding box center [697, 417] width 30 height 14
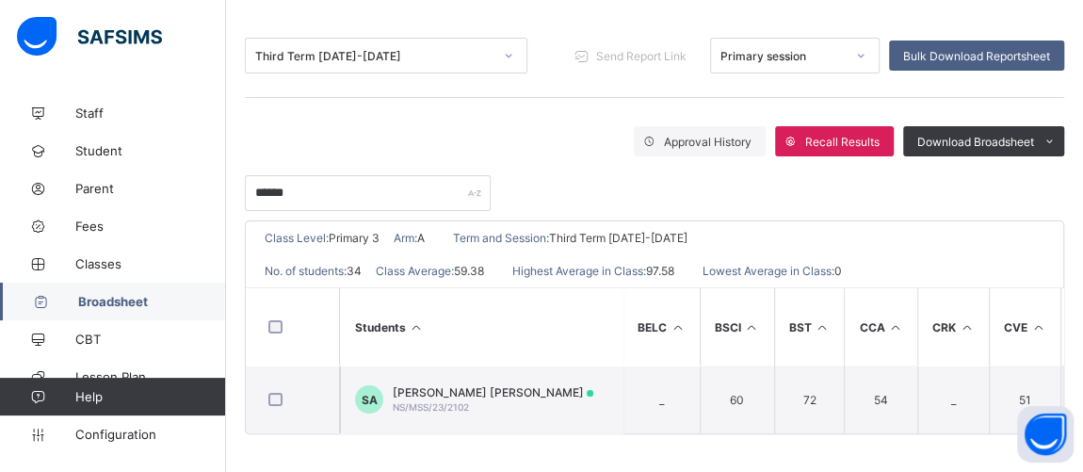
click at [351, 51] on div "Third Term 2024-2025" at bounding box center [373, 56] width 237 height 14
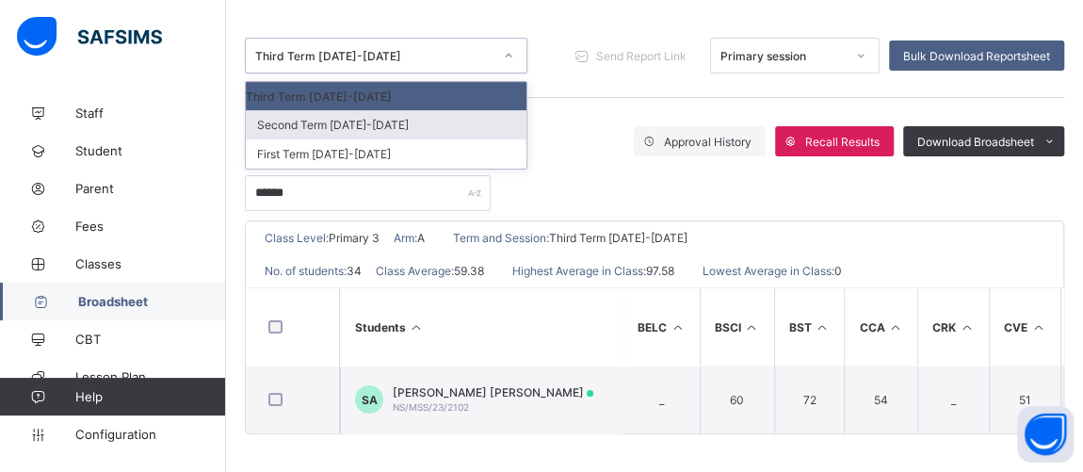
click at [326, 121] on div "Second Term 2024-2025" at bounding box center [386, 124] width 281 height 29
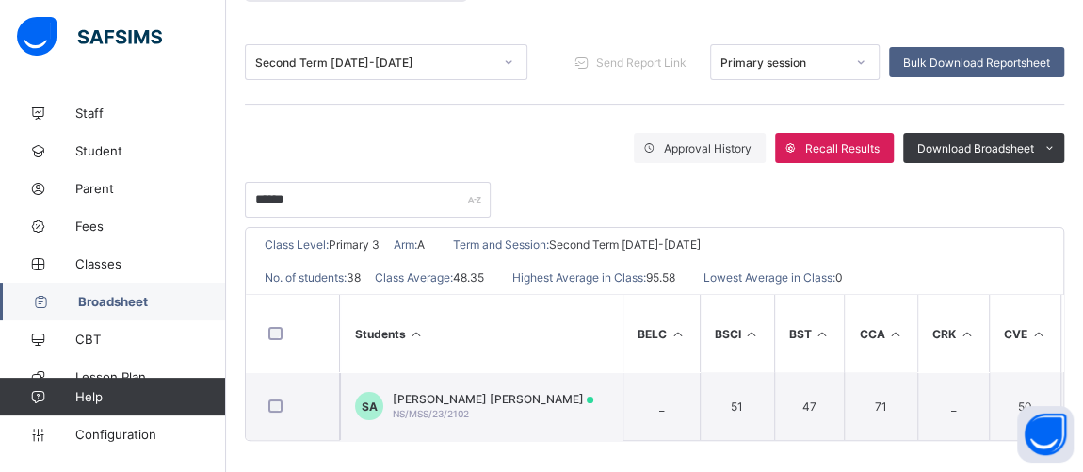
scroll to position [225, 0]
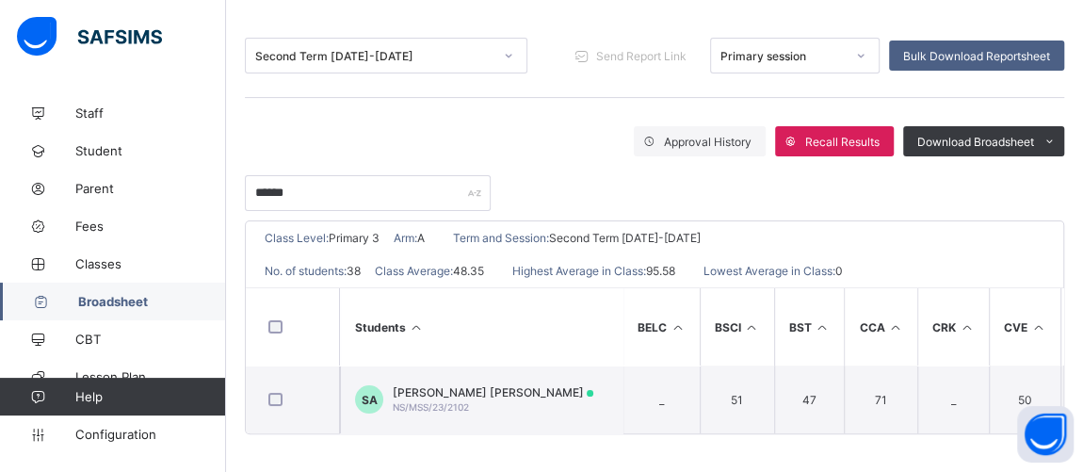
click at [458, 385] on span "SAUDATU ALIYU ABDULLAHI" at bounding box center [493, 392] width 201 height 14
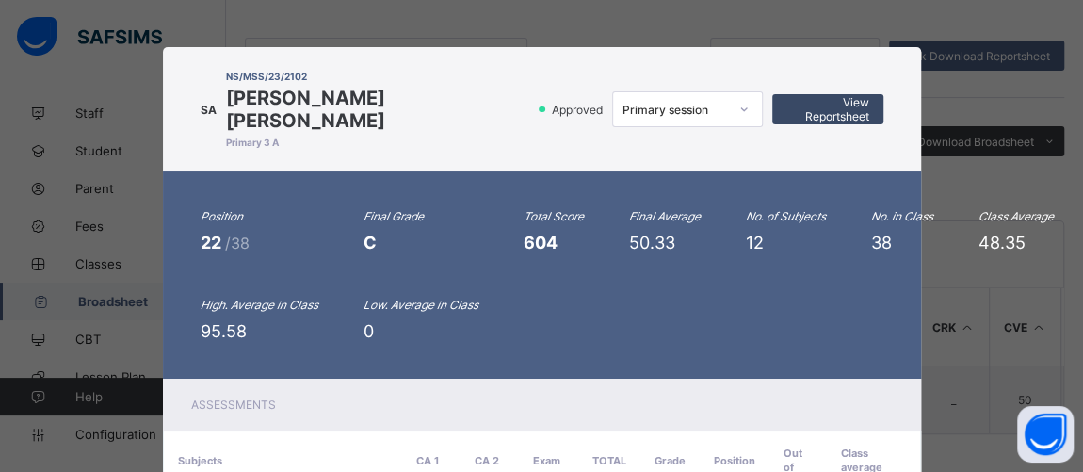
click at [815, 106] on span "View Reportsheet" at bounding box center [827, 109] width 83 height 28
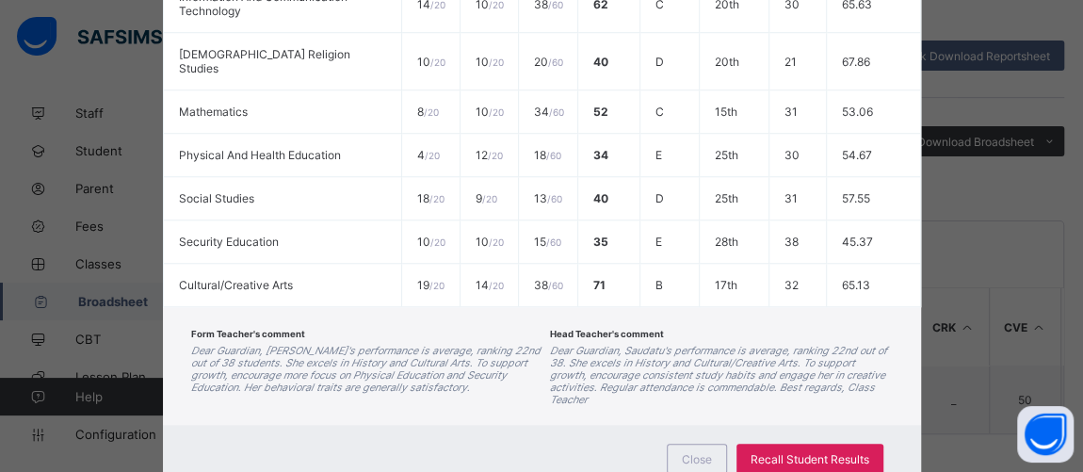
scroll to position [759, 0]
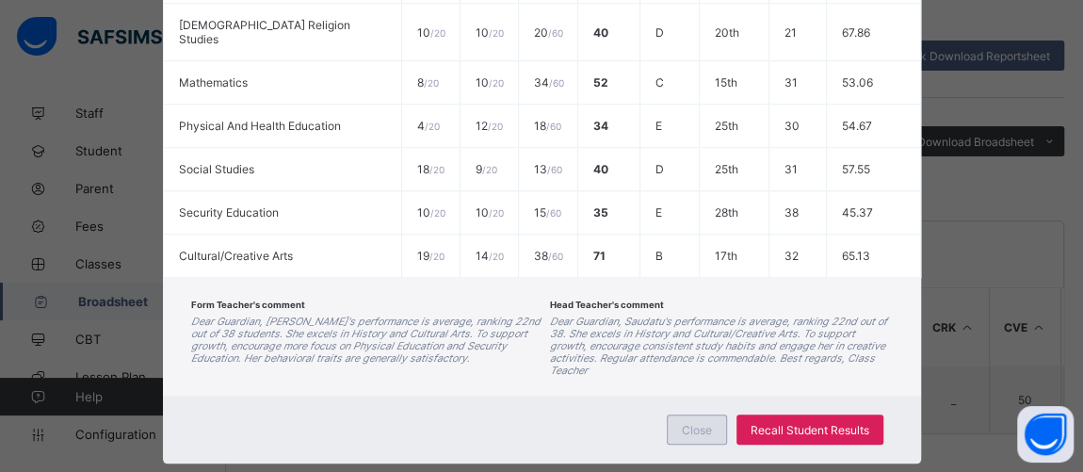
click at [711, 414] on div "Close" at bounding box center [696, 429] width 60 height 30
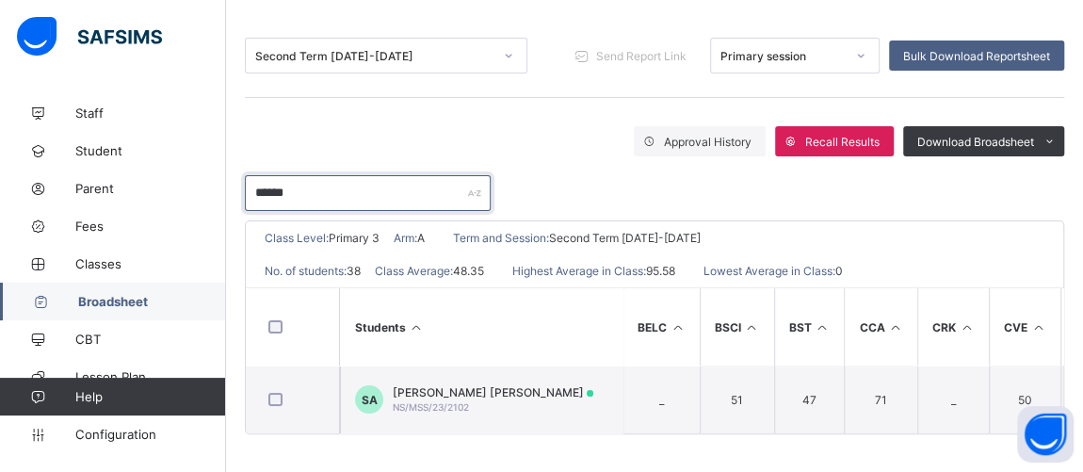
click at [310, 189] on input "******" at bounding box center [368, 193] width 246 height 36
type input "*"
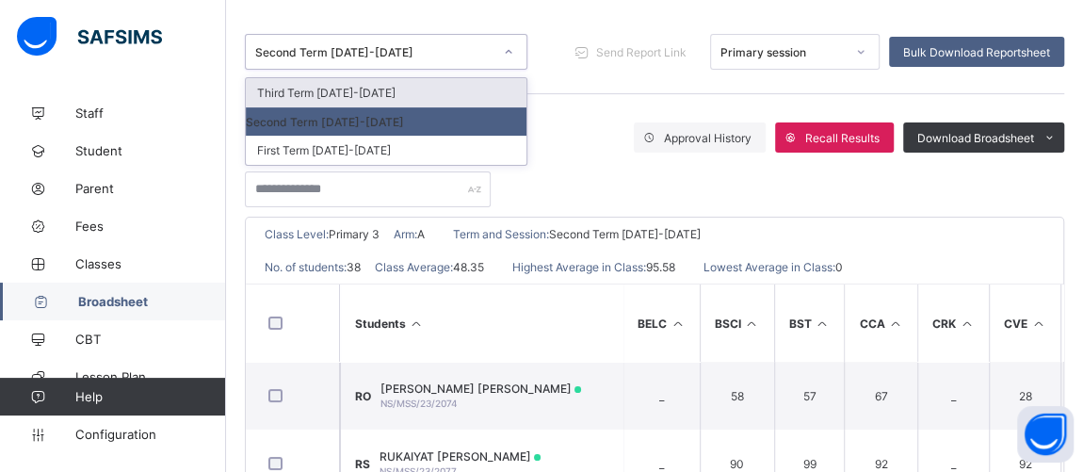
click at [357, 47] on div "Second Term 2024-2025" at bounding box center [373, 52] width 237 height 14
click at [323, 94] on div "Third Term 2024-2025" at bounding box center [386, 92] width 281 height 29
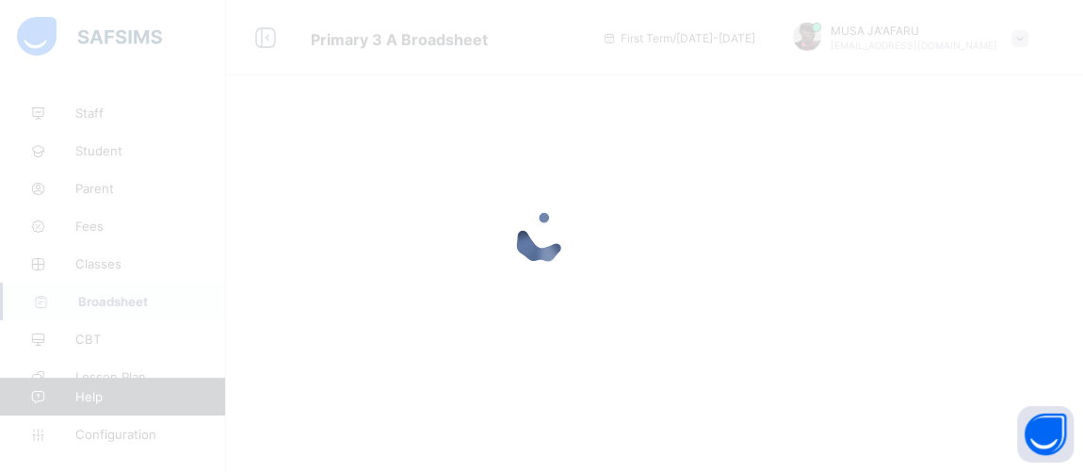
scroll to position [0, 0]
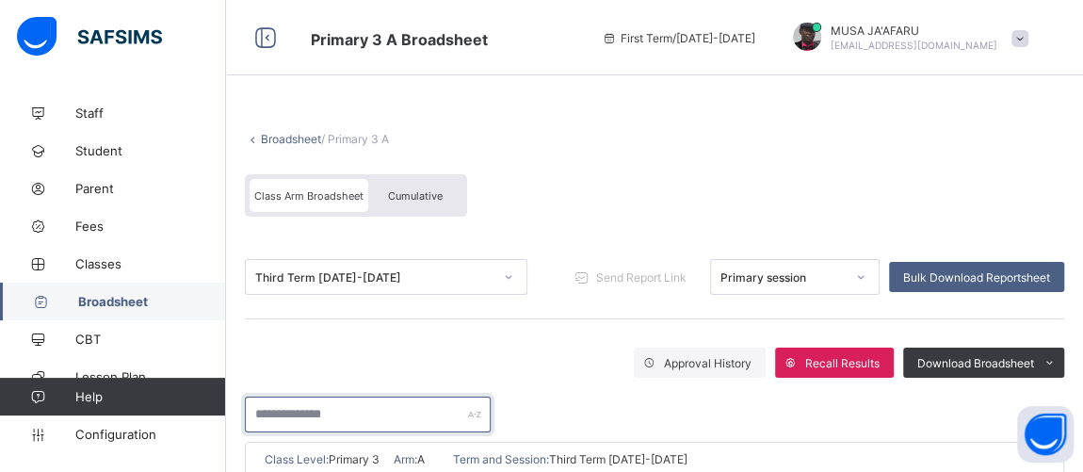
click at [308, 414] on input "text" at bounding box center [368, 414] width 246 height 36
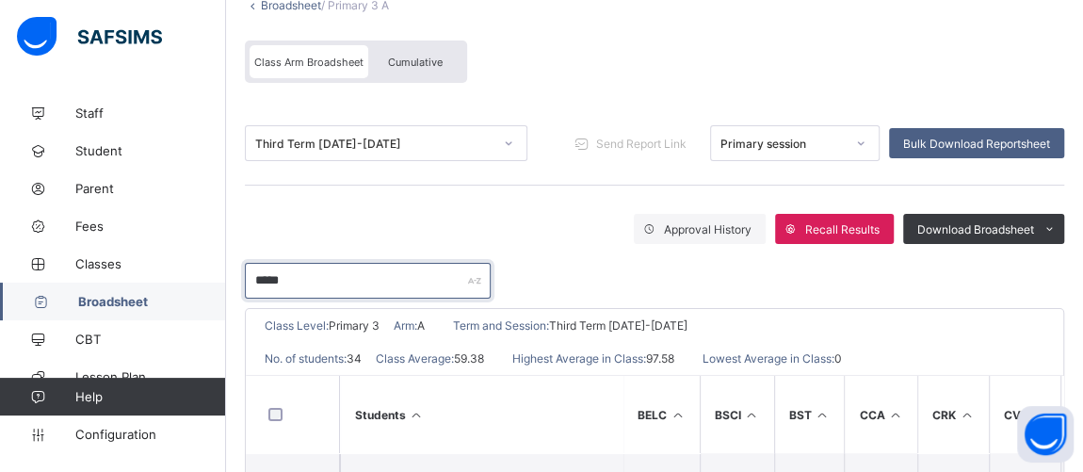
scroll to position [225, 0]
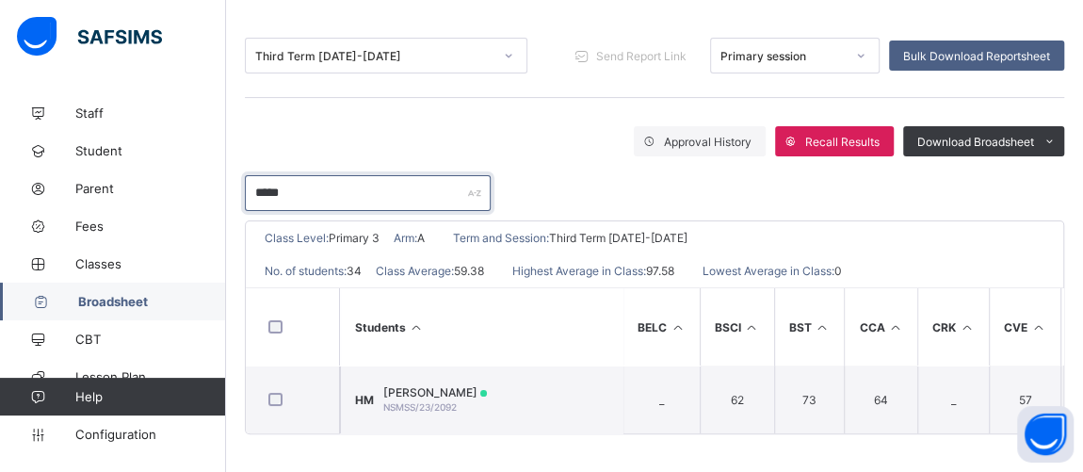
click at [323, 188] on input "*****" at bounding box center [368, 193] width 246 height 36
type input "*"
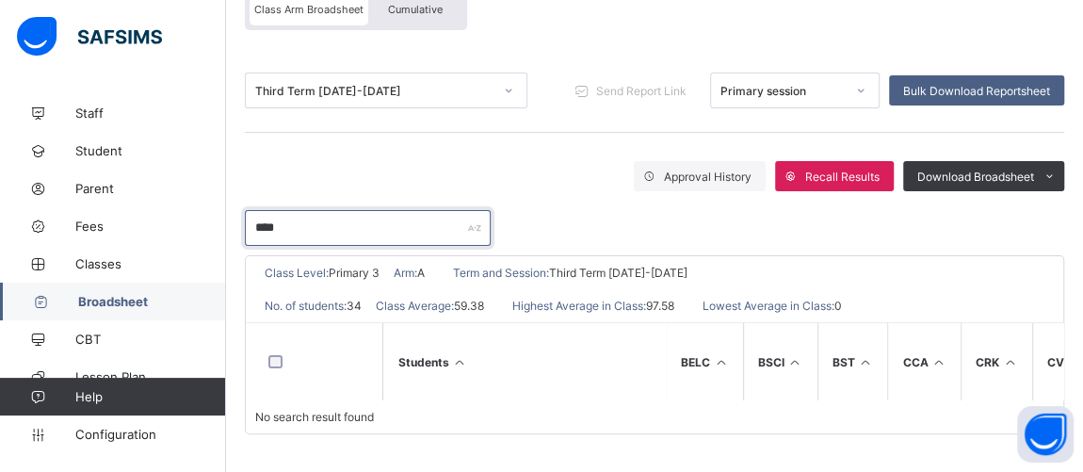
scroll to position [197, 0]
click at [323, 218] on input "******" at bounding box center [368, 228] width 246 height 36
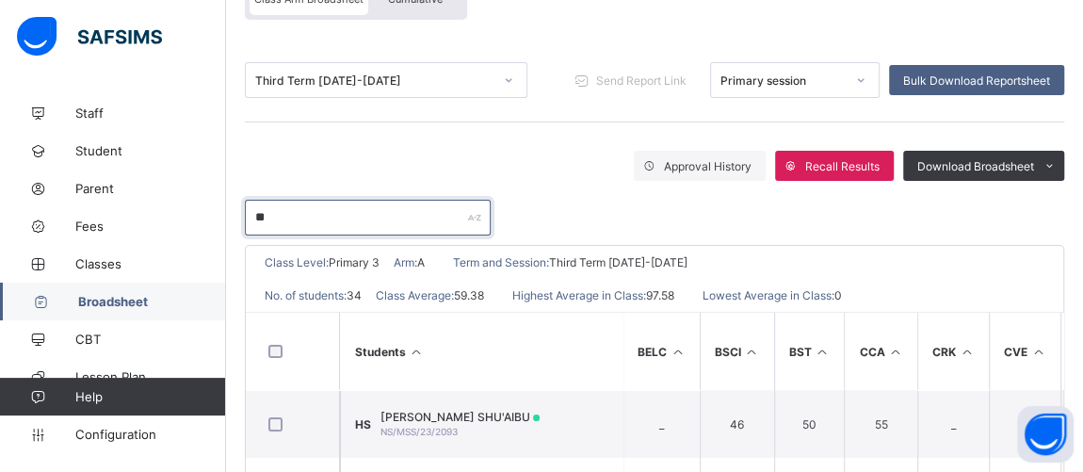
scroll to position [225, 0]
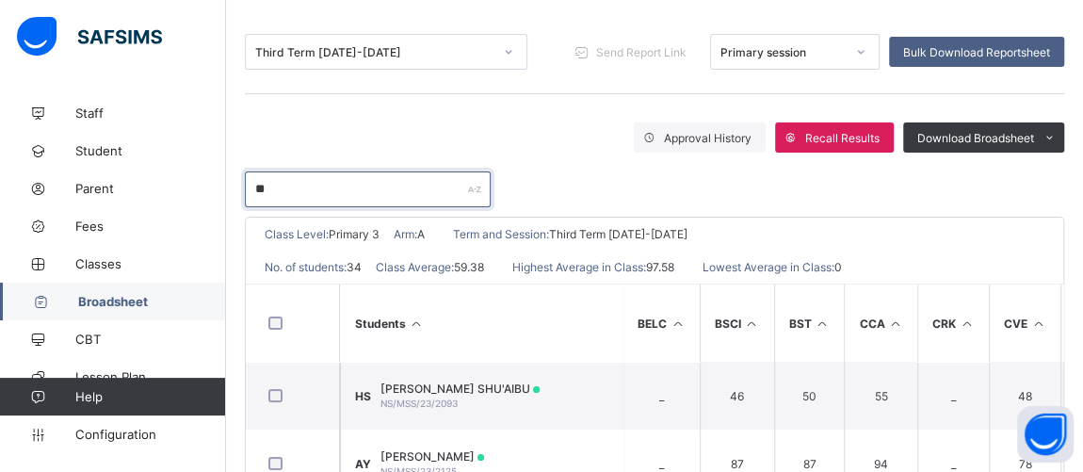
type input "*"
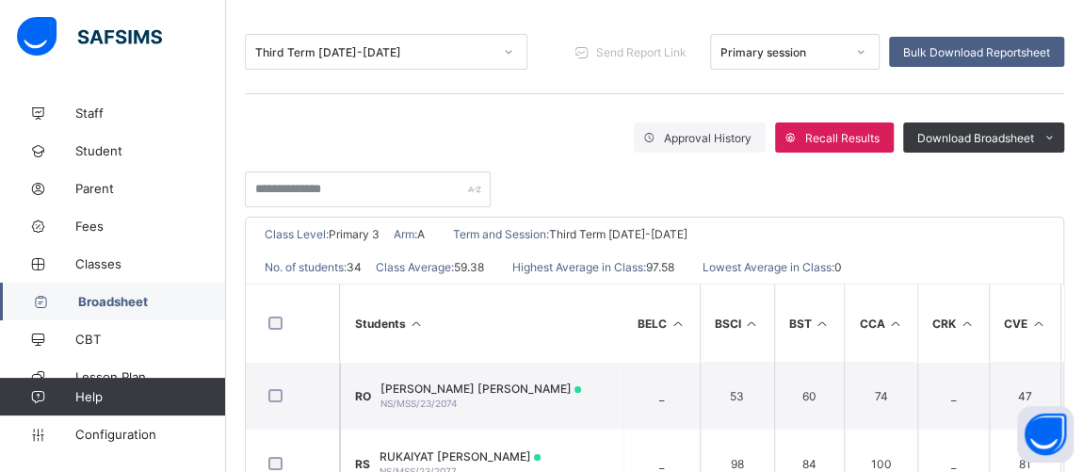
click at [126, 297] on span "Broadsheet" at bounding box center [152, 301] width 148 height 15
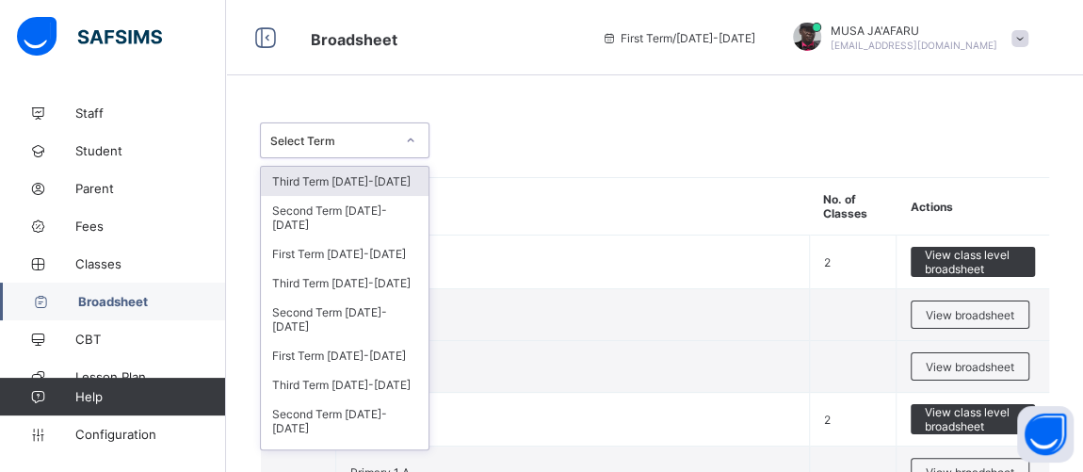
click at [369, 134] on div "Select Term" at bounding box center [332, 141] width 124 height 14
click at [342, 179] on div "Third Term 2025-2026" at bounding box center [345, 181] width 168 height 29
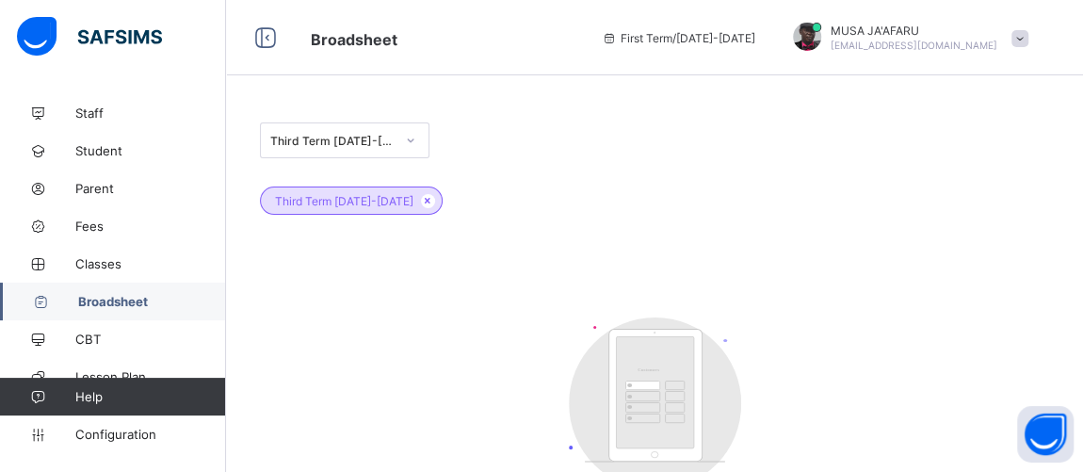
click at [383, 136] on div "Third Term 2025-2026" at bounding box center [332, 141] width 124 height 14
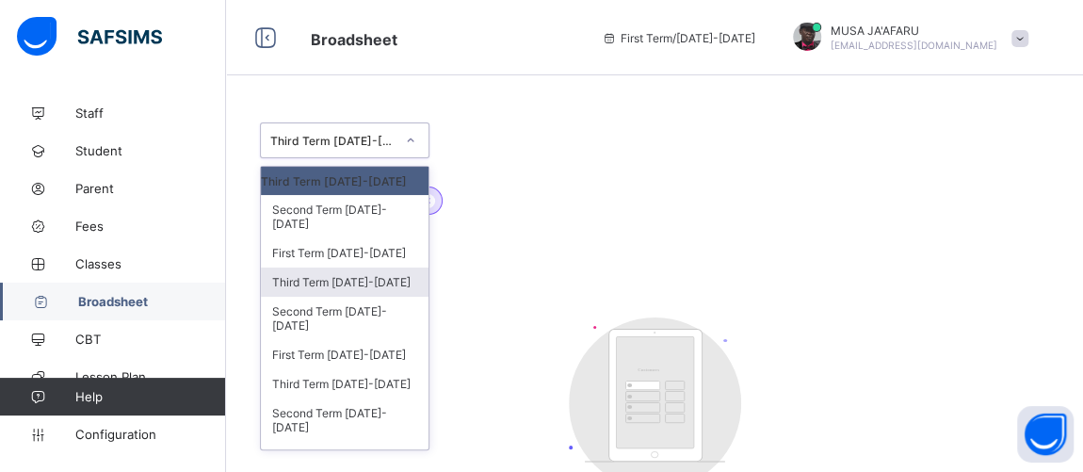
click at [321, 267] on div "Third Term 2024-2025" at bounding box center [345, 281] width 168 height 29
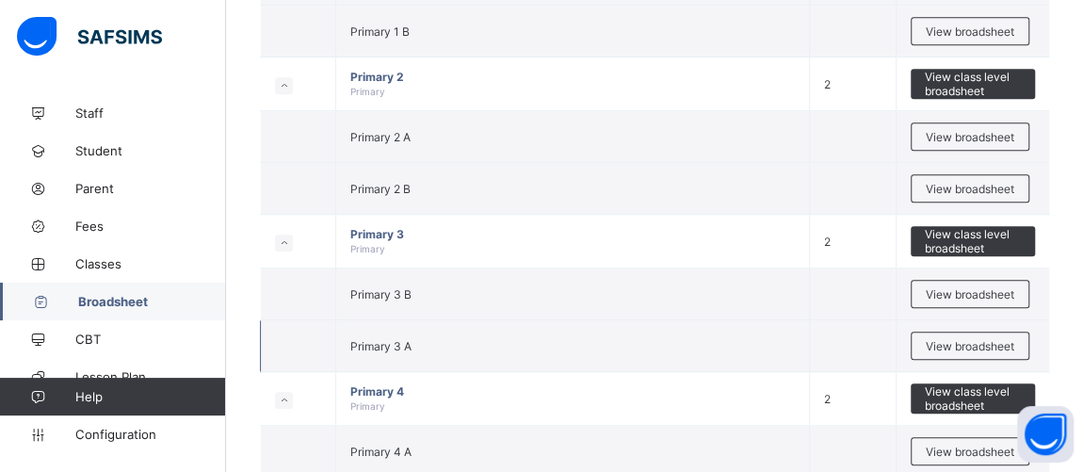
scroll to position [570, 0]
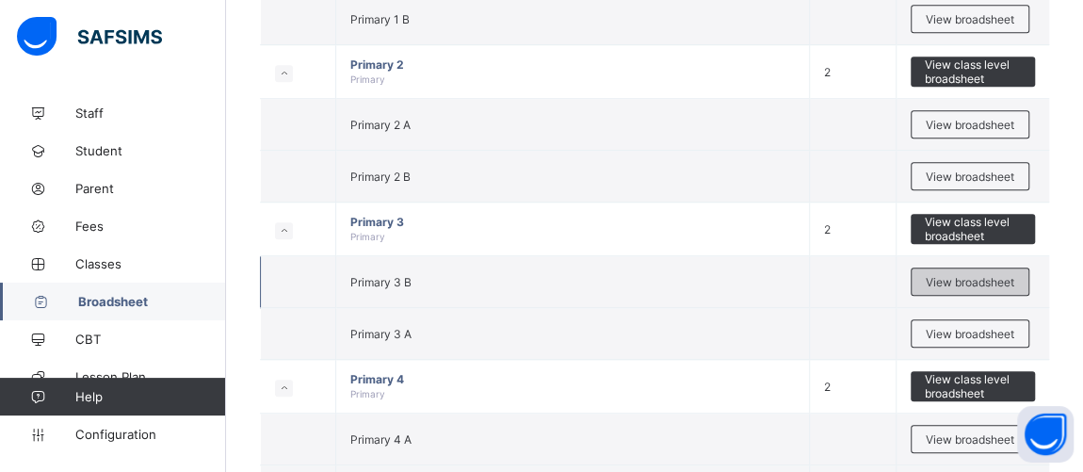
click at [969, 275] on span "View broadsheet" at bounding box center [969, 282] width 88 height 14
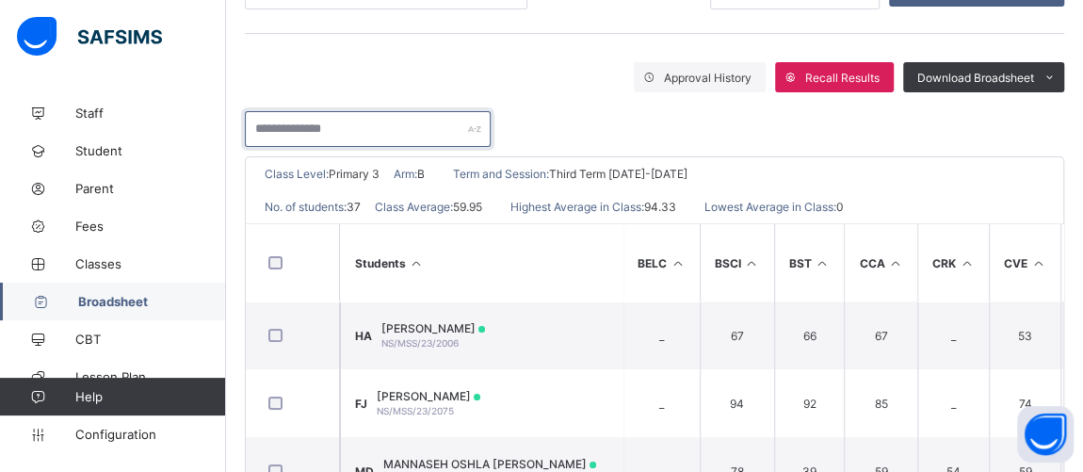
click at [355, 123] on input "text" at bounding box center [368, 129] width 246 height 36
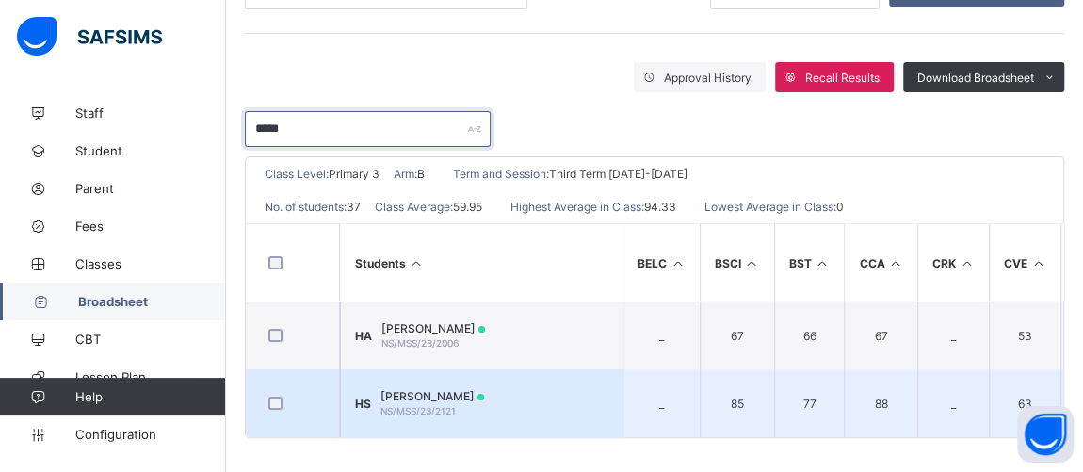
type input "*****"
click at [456, 405] on span "NS/MSS/23/2121" at bounding box center [417, 410] width 75 height 11
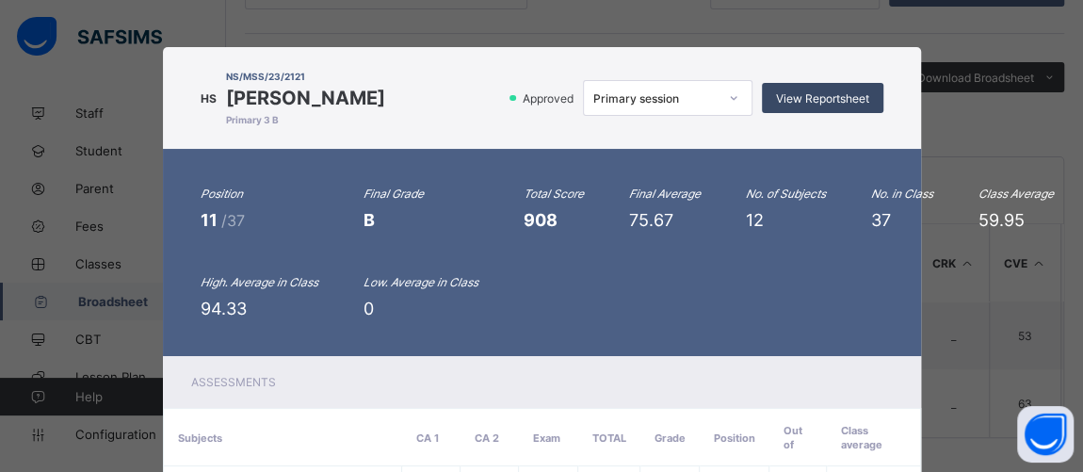
click at [805, 104] on span "View Reportsheet" at bounding box center [822, 98] width 93 height 14
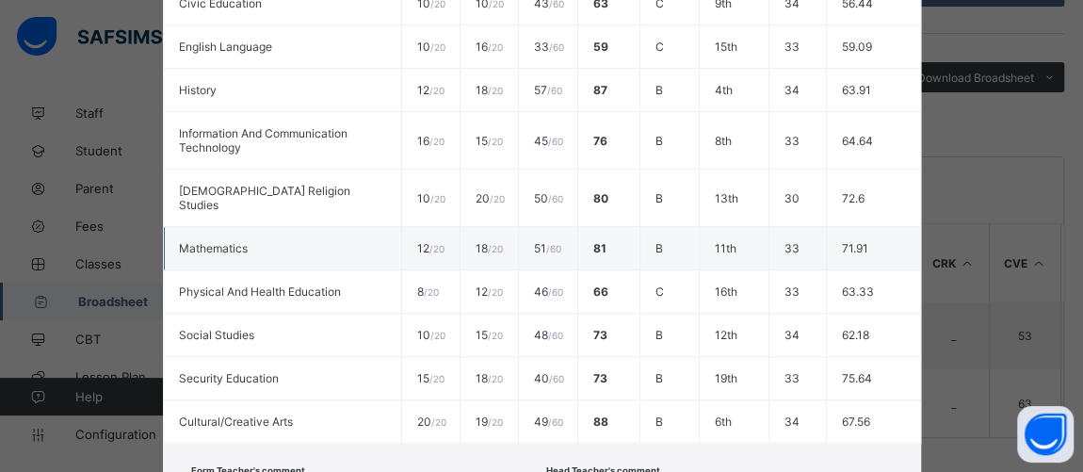
scroll to position [759, 0]
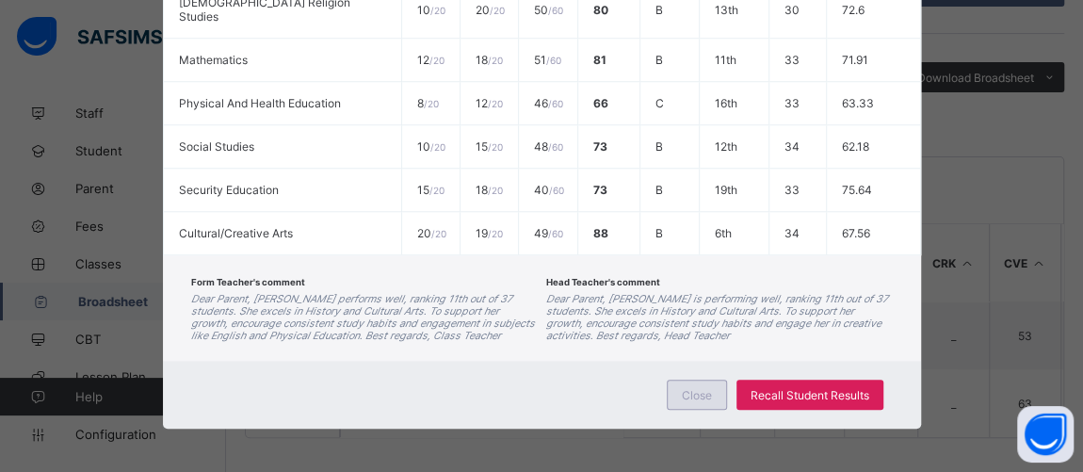
click at [686, 390] on span "Close" at bounding box center [697, 395] width 30 height 14
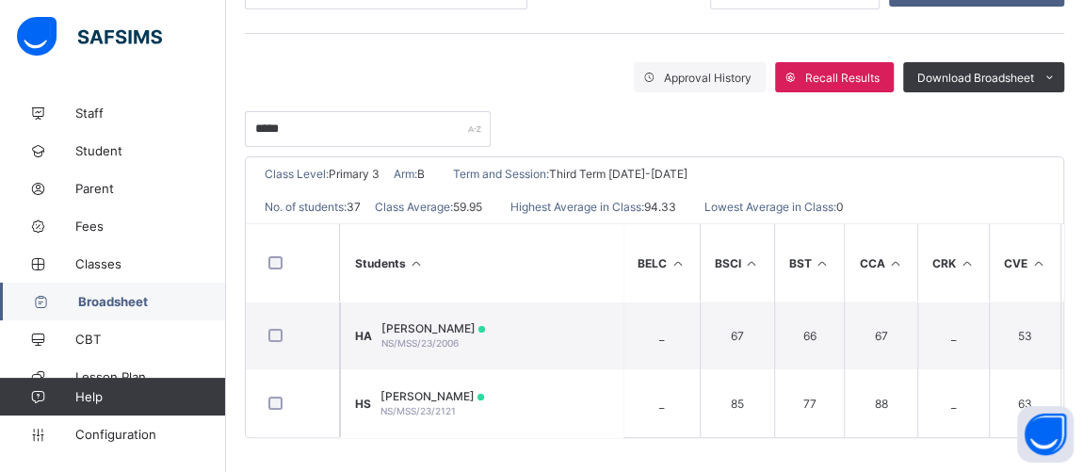
scroll to position [0, 0]
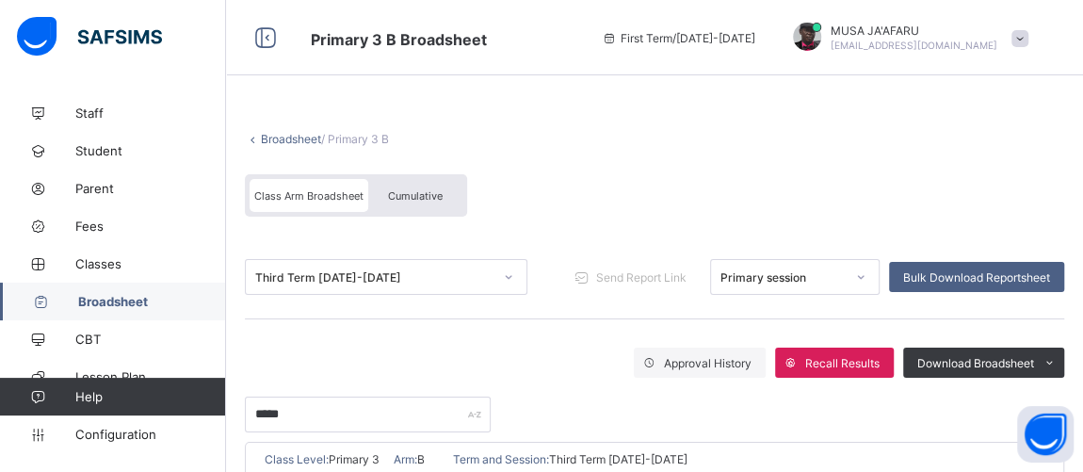
click at [132, 300] on span "Broadsheet" at bounding box center [152, 301] width 148 height 15
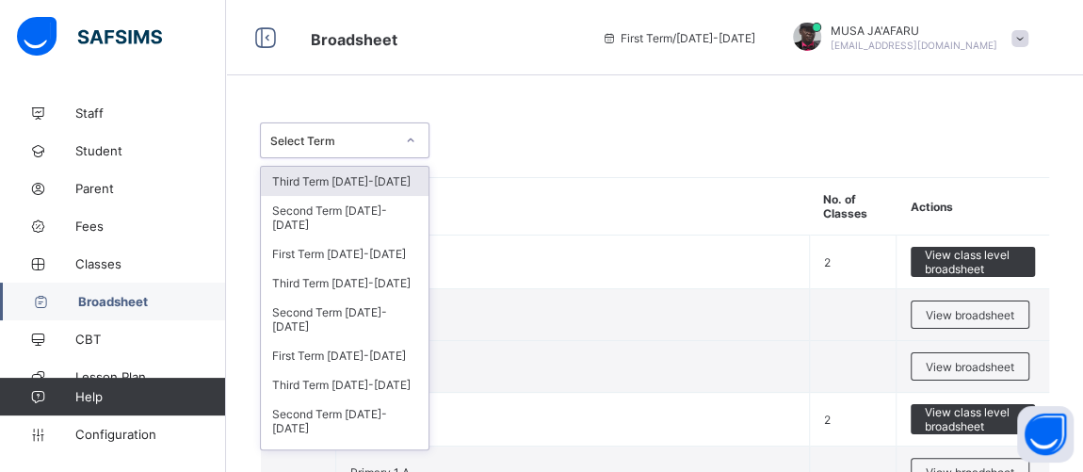
click at [391, 137] on div "Select Term" at bounding box center [332, 141] width 124 height 14
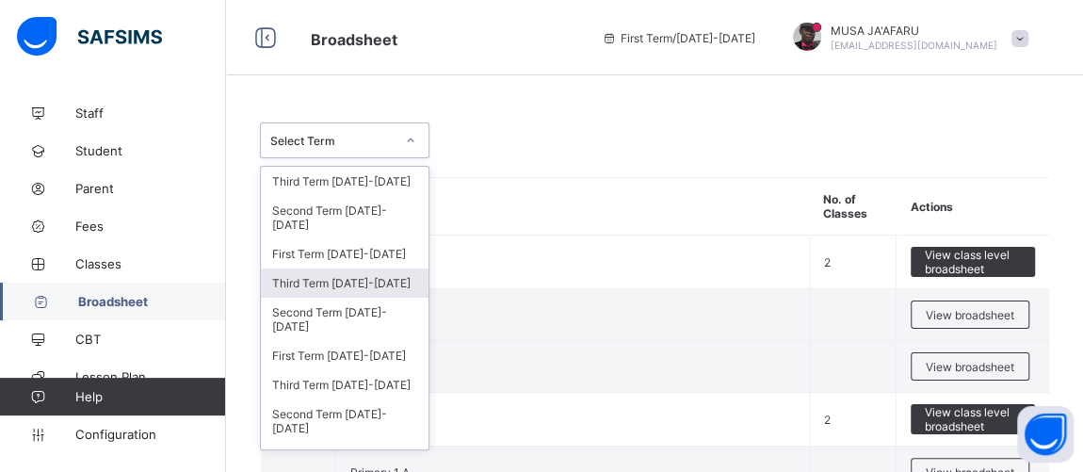
click at [329, 268] on div "Third Term 2024-2025" at bounding box center [345, 282] width 168 height 29
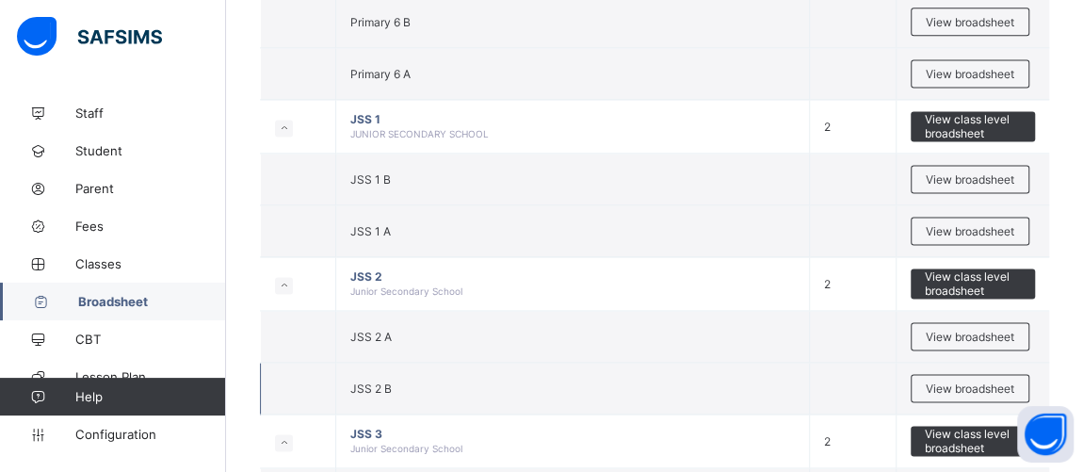
scroll to position [1426, 0]
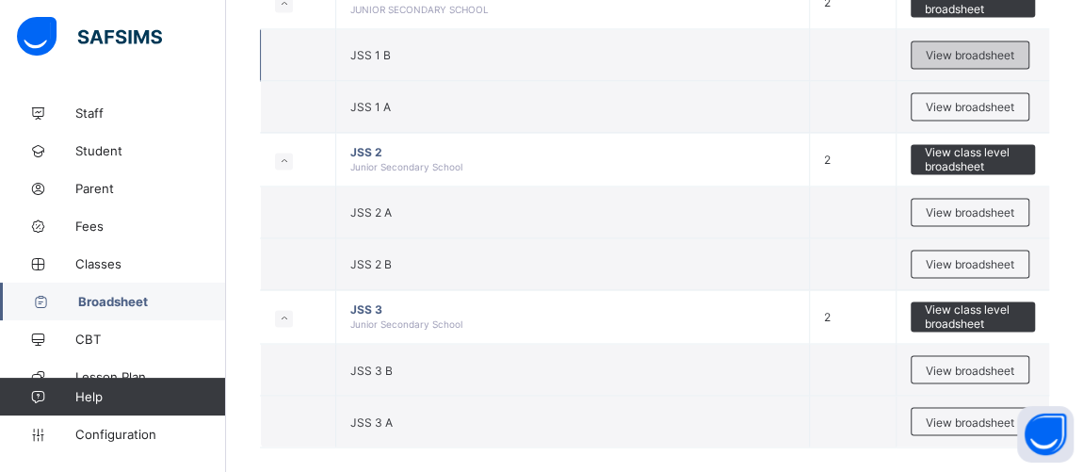
click at [954, 48] on span "View broadsheet" at bounding box center [969, 55] width 88 height 14
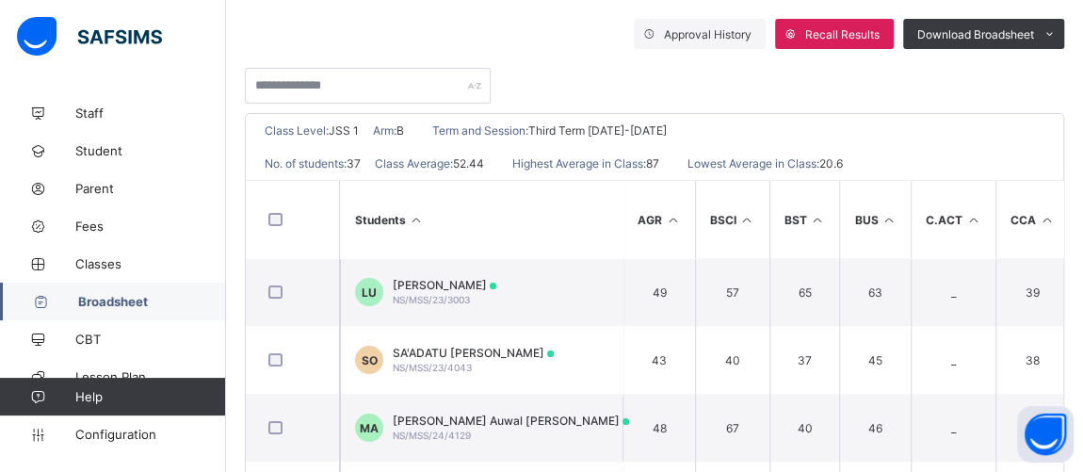
scroll to position [285, 0]
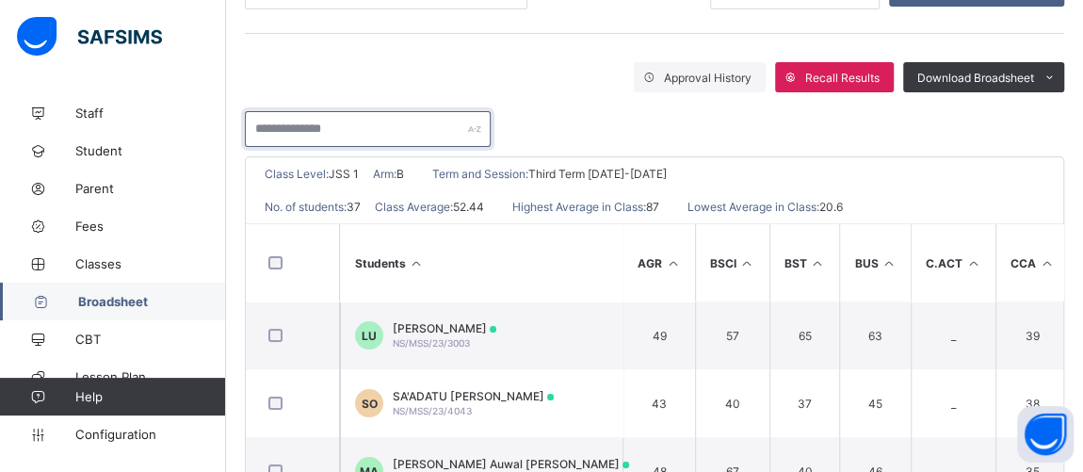
click at [288, 120] on input "text" at bounding box center [368, 129] width 246 height 36
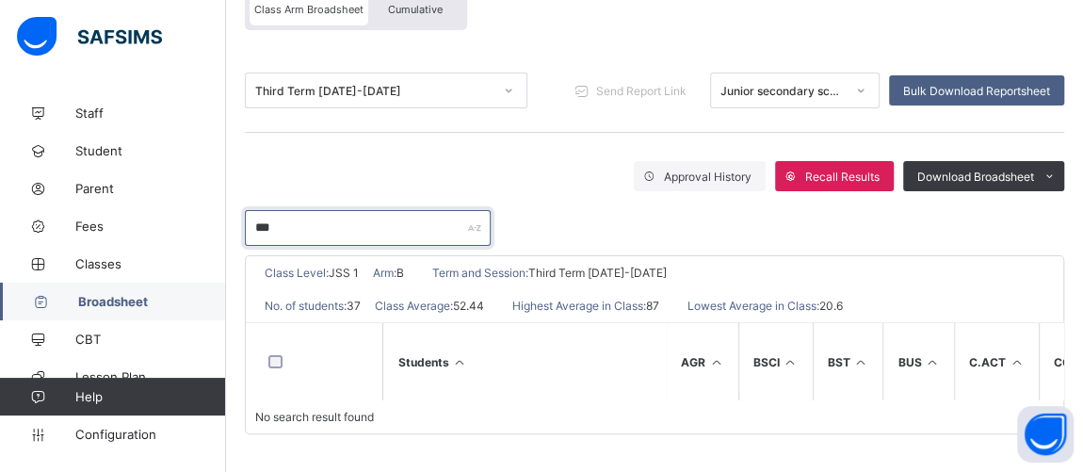
scroll to position [197, 0]
type input "*"
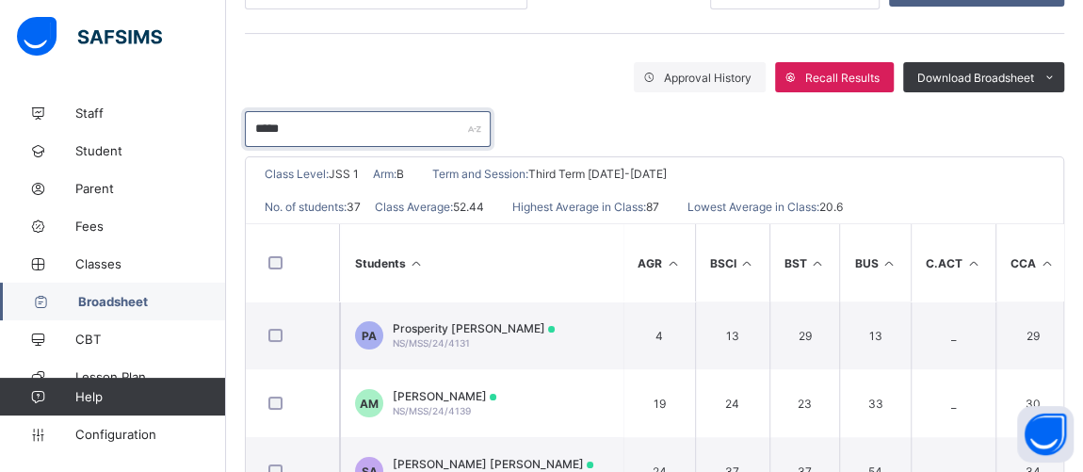
type input "*****"
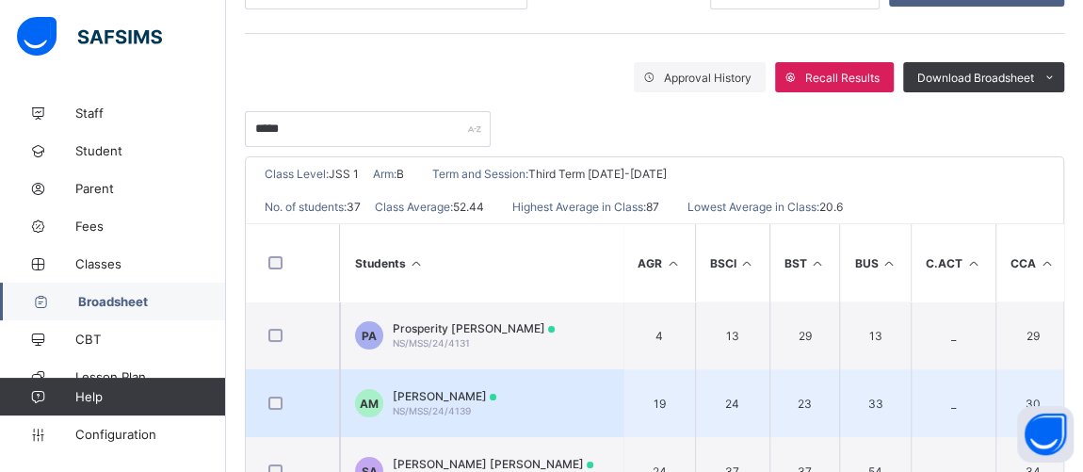
click at [429, 405] on span "NS/MSS/24/4139" at bounding box center [432, 410] width 78 height 11
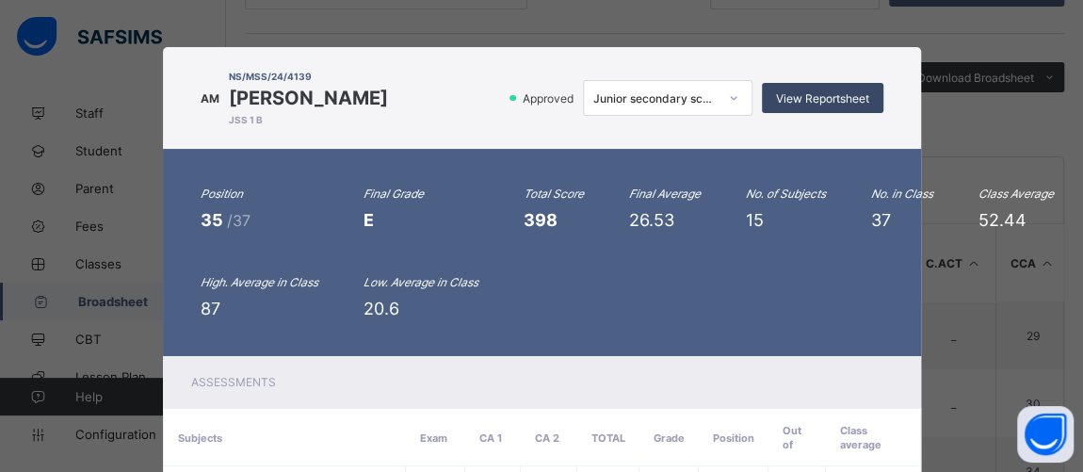
click at [776, 100] on span "View Reportsheet" at bounding box center [822, 98] width 93 height 14
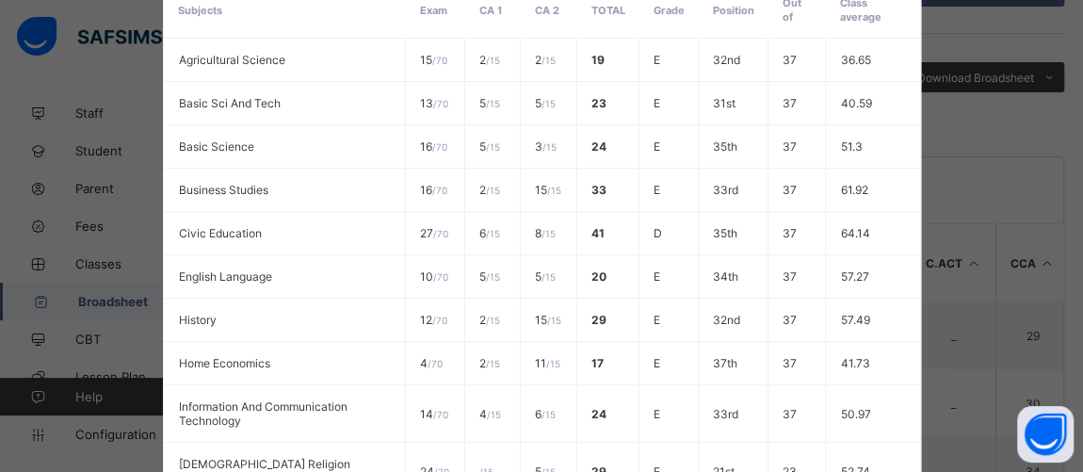
scroll to position [851, 0]
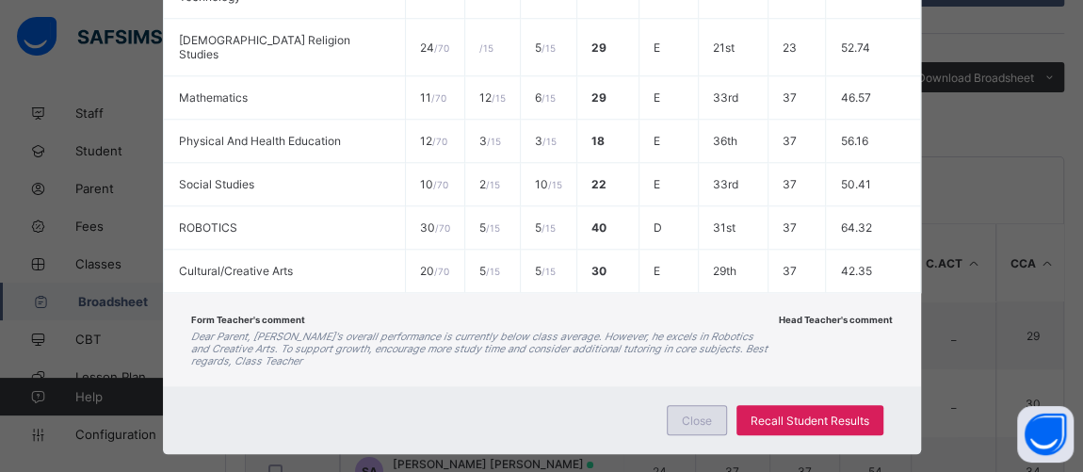
click at [708, 413] on span "Close" at bounding box center [697, 420] width 30 height 14
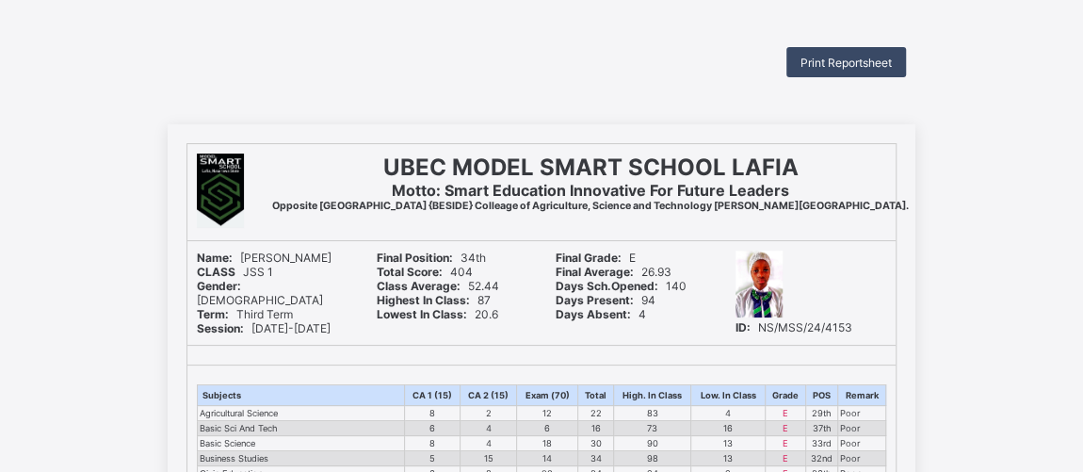
click at [832, 61] on span "Print Reportsheet" at bounding box center [845, 63] width 91 height 14
click at [874, 53] on div "Print Reportsheet" at bounding box center [846, 62] width 120 height 30
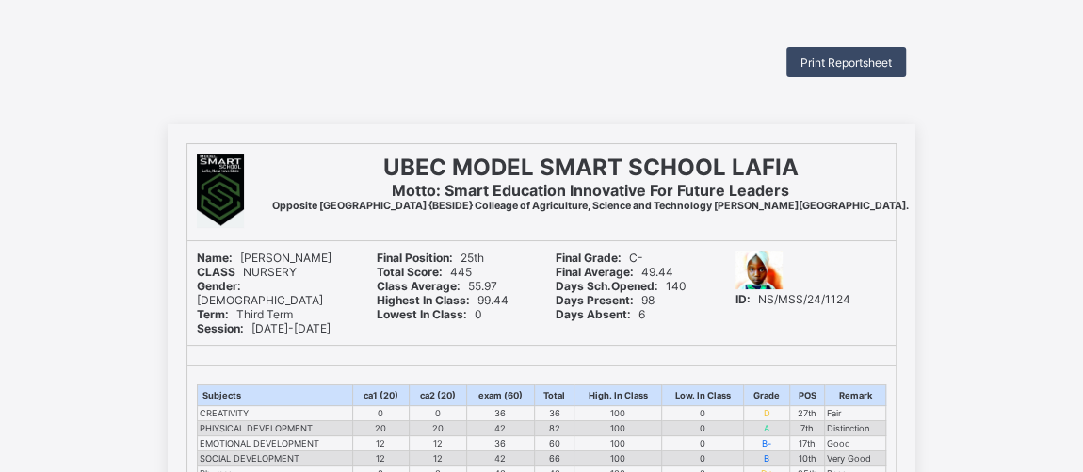
click at [821, 58] on span "Print Reportsheet" at bounding box center [845, 63] width 91 height 14
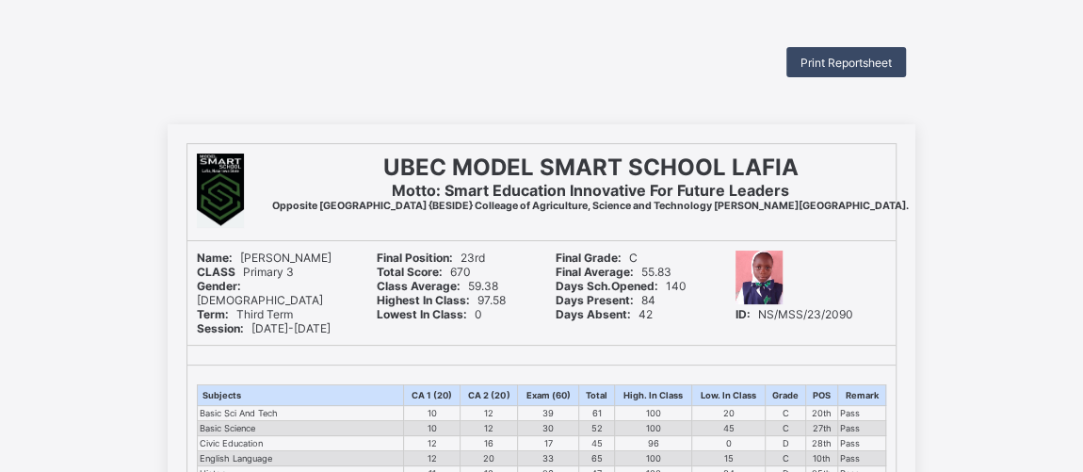
click at [858, 62] on span "Print Reportsheet" at bounding box center [845, 63] width 91 height 14
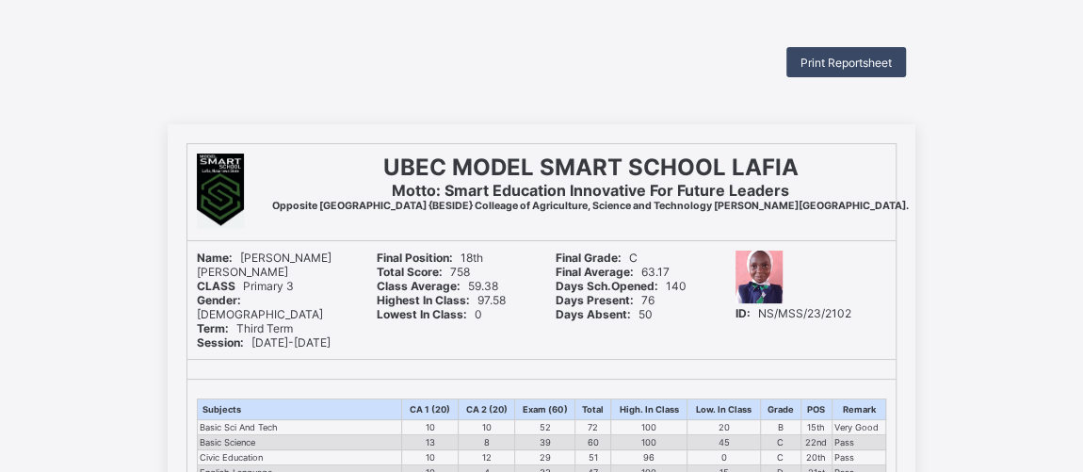
click at [827, 68] on span "Print Reportsheet" at bounding box center [845, 63] width 91 height 14
click at [812, 61] on span "Print Reportsheet" at bounding box center [845, 63] width 91 height 14
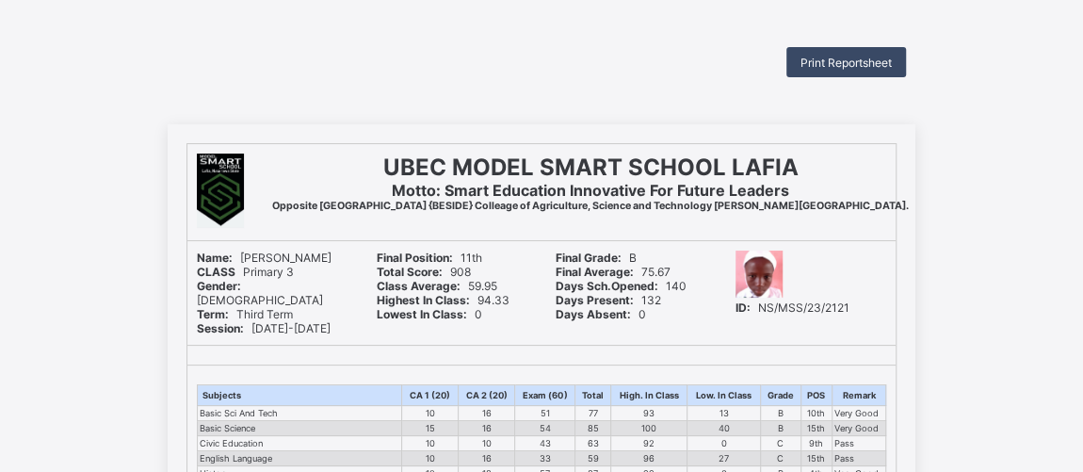
click at [854, 72] on div "Print Reportsheet" at bounding box center [846, 62] width 120 height 30
